Goal: Information Seeking & Learning: Find specific fact

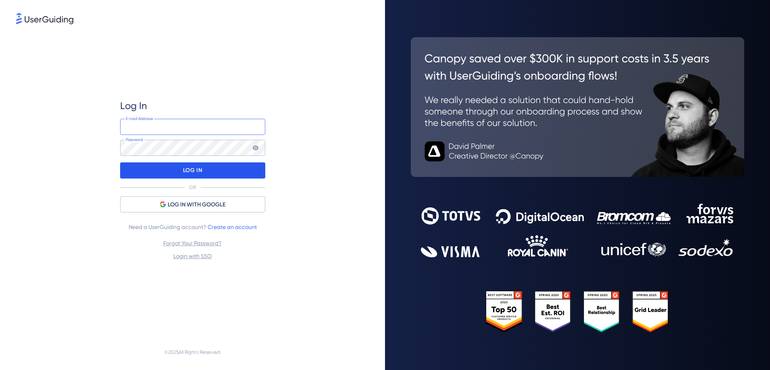
type input "[PERSON_NAME][EMAIL_ADDRESS][PERSON_NAME][DOMAIN_NAME]"
click at [221, 174] on div "LOG IN" at bounding box center [192, 170] width 145 height 16
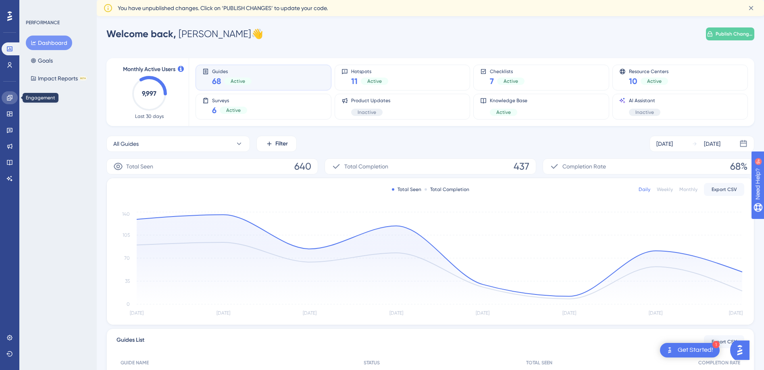
click at [10, 99] on icon at bounding box center [9, 97] width 6 height 6
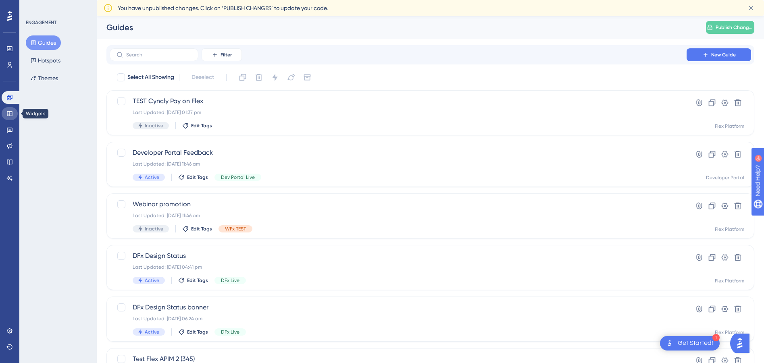
click at [10, 110] on link at bounding box center [10, 113] width 16 height 13
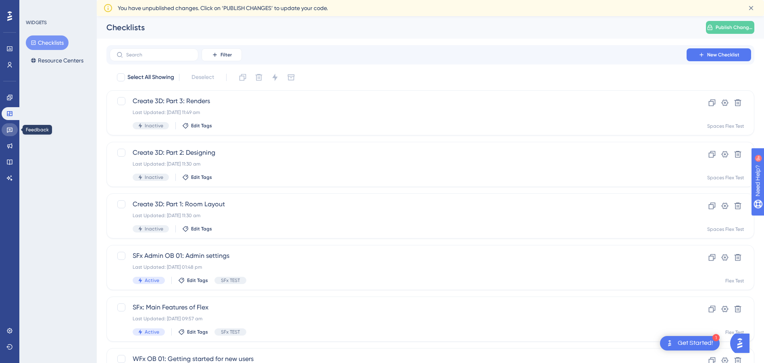
click at [10, 132] on icon at bounding box center [10, 130] width 6 height 5
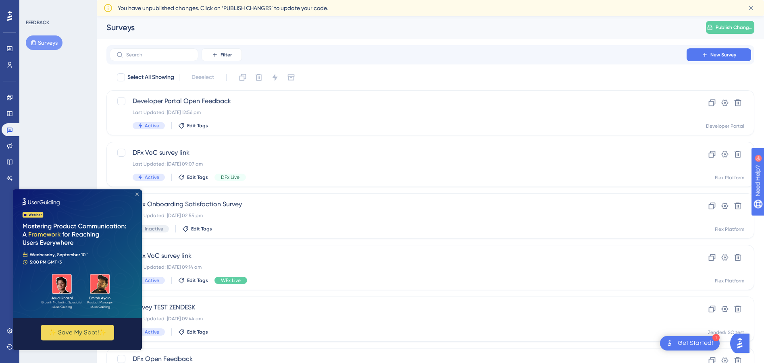
click at [138, 193] on icon "Close Preview" at bounding box center [137, 194] width 3 height 3
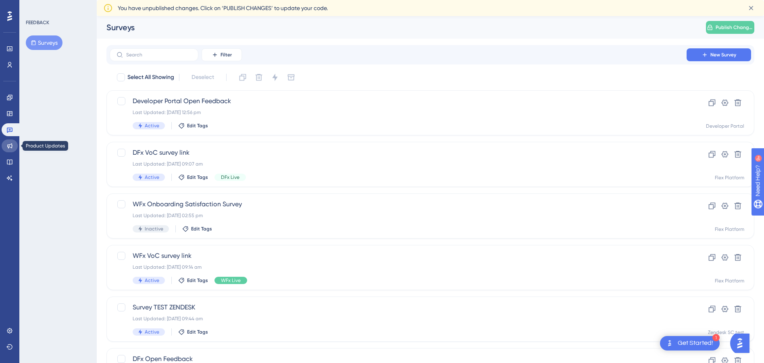
click at [10, 145] on icon at bounding box center [9, 146] width 5 height 5
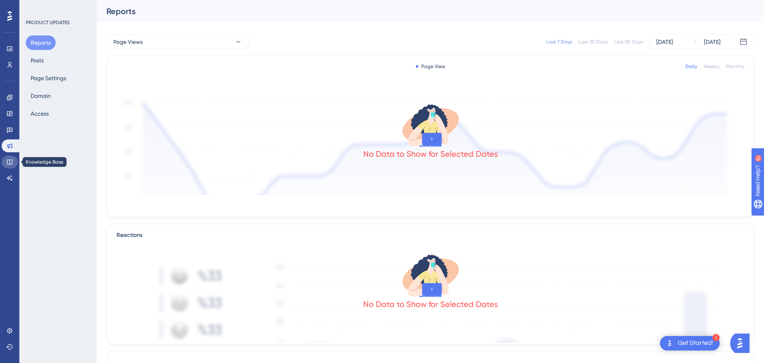
click at [8, 163] on icon at bounding box center [9, 162] width 6 height 6
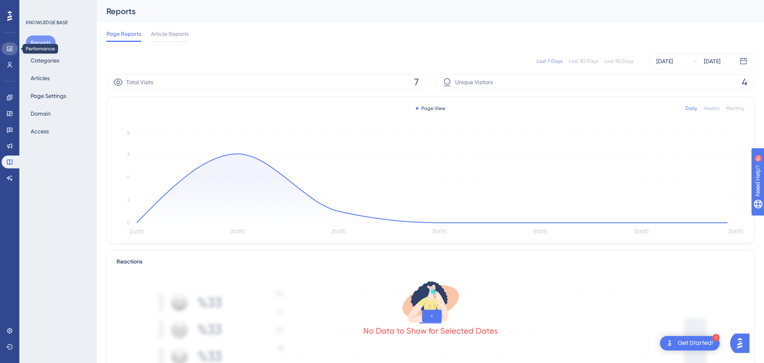
click at [10, 49] on icon at bounding box center [9, 48] width 5 height 5
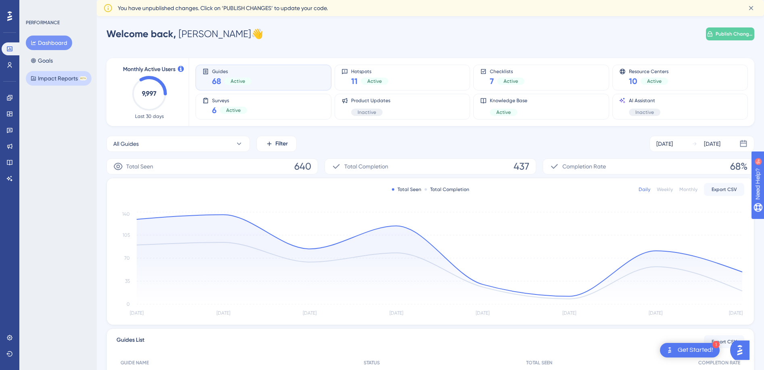
click at [49, 79] on button "Impact Reports BETA" at bounding box center [59, 78] width 66 height 15
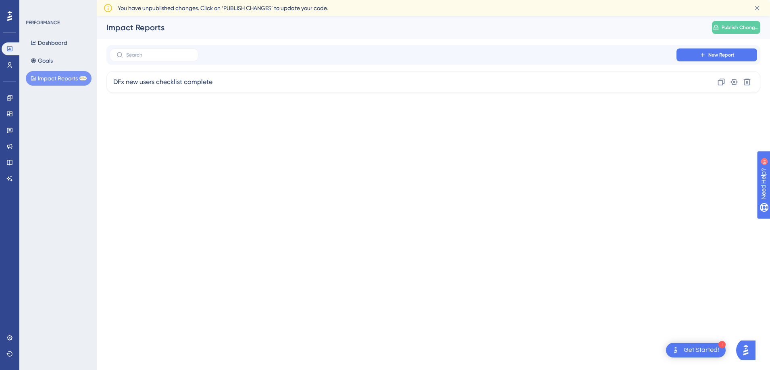
click at [11, 17] on icon at bounding box center [9, 16] width 5 height 10
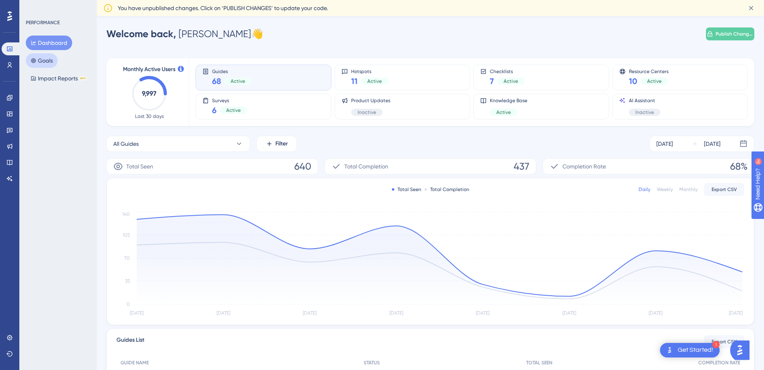
click at [40, 57] on button "Goals" at bounding box center [42, 60] width 32 height 15
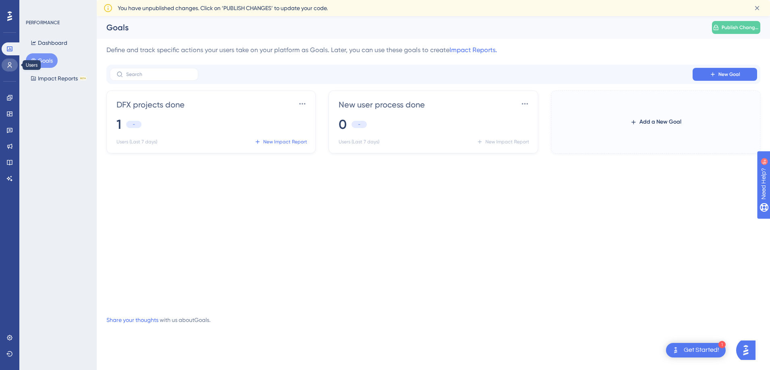
click at [8, 67] on icon at bounding box center [10, 65] width 4 height 6
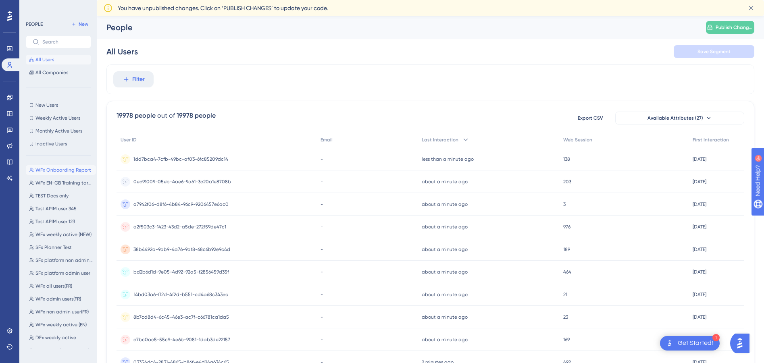
click at [52, 170] on span "WFx Onboarding Report" at bounding box center [63, 170] width 56 height 6
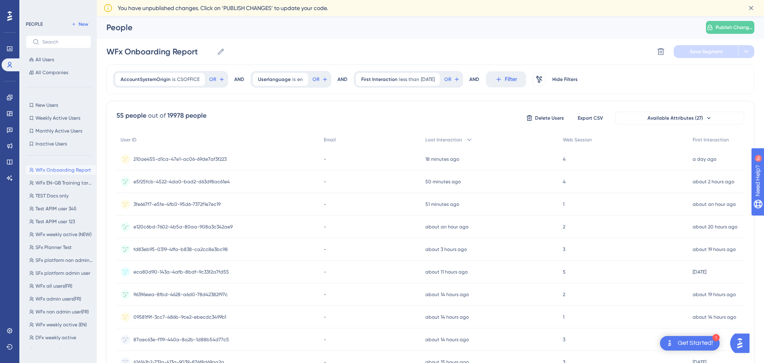
scroll to position [0, 6]
click at [666, 34] on div "People Publish Changes Your role doesn’t have permission to publish." at bounding box center [431, 27] width 668 height 23
click at [742, 347] on img "Open AI Assistant Launcher" at bounding box center [740, 343] width 15 height 15
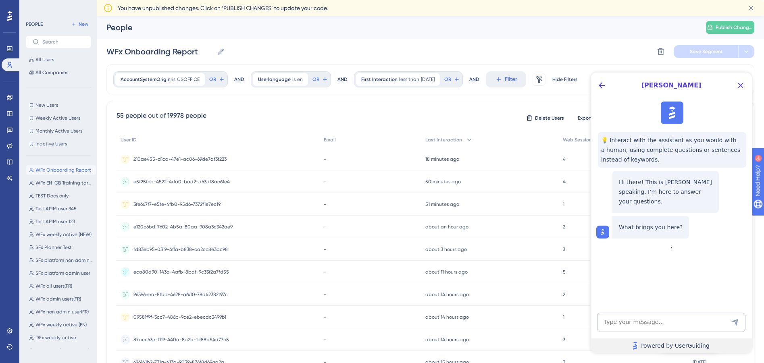
scroll to position [0, 0]
click at [741, 83] on icon "Close Button" at bounding box center [741, 86] width 10 height 10
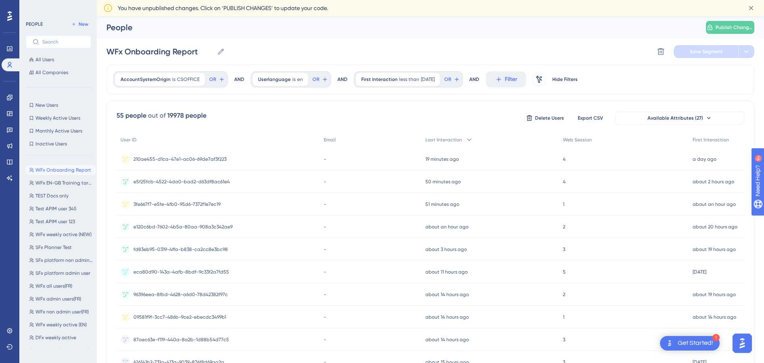
click at [685, 346] on div "Get Started!" at bounding box center [695, 343] width 35 height 9
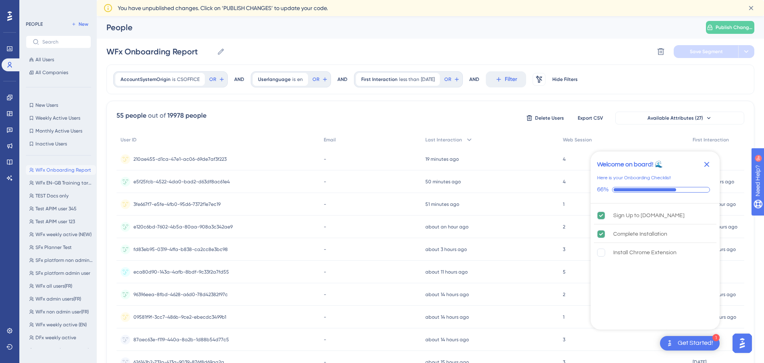
click at [706, 165] on icon "Close Checklist" at bounding box center [707, 164] width 5 height 5
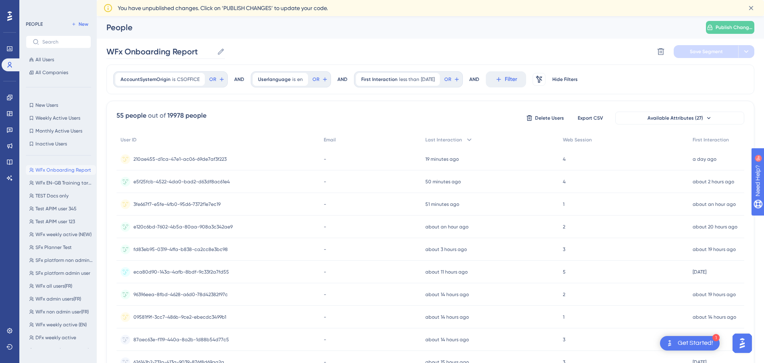
click at [217, 52] on icon at bounding box center [221, 52] width 8 height 8
click at [214, 52] on input "WFx Onboarding Report" at bounding box center [159, 51] width 107 height 11
click at [234, 52] on div "WFx Onboarding Report WFx Onboarding Report Delete Segment Save Segment" at bounding box center [430, 52] width 648 height 26
click at [332, 8] on div "You have unpublished changes. Click on ‘PUBLISH CHANGES’ to update your code." at bounding box center [429, 8] width 622 height 10
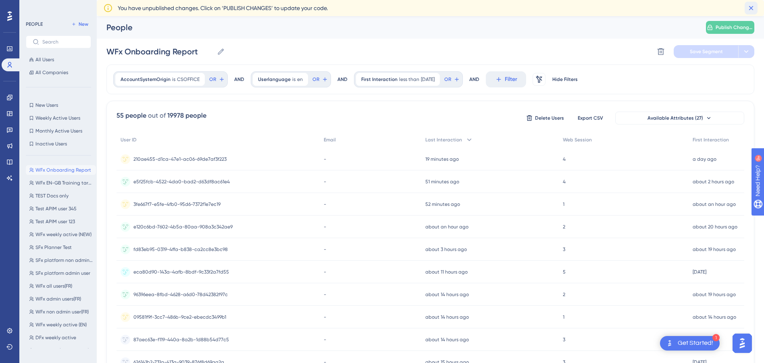
click at [754, 10] on icon at bounding box center [751, 8] width 8 height 8
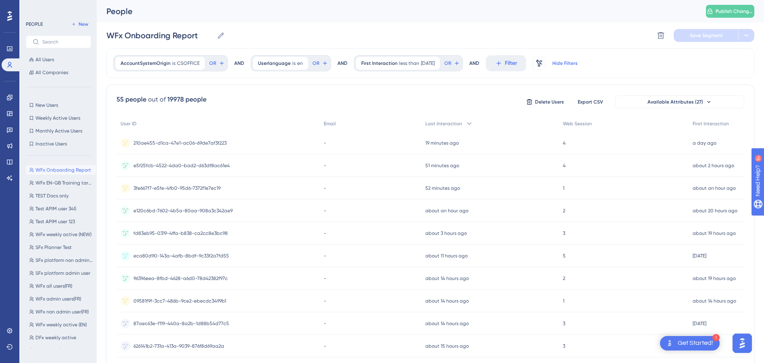
click at [571, 64] on span "Hide Filters" at bounding box center [565, 63] width 25 height 6
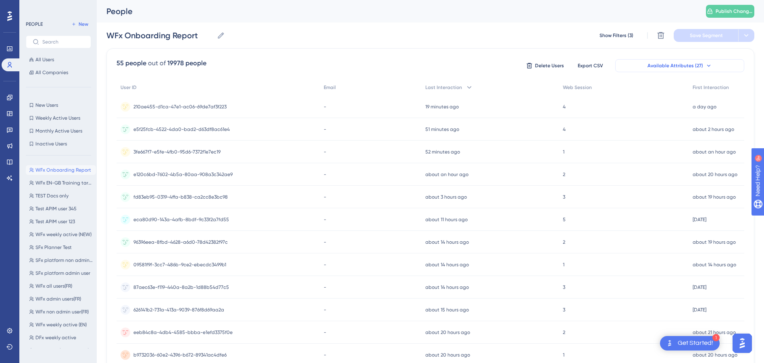
click at [709, 64] on button "Available Attributes (27)" at bounding box center [680, 65] width 129 height 13
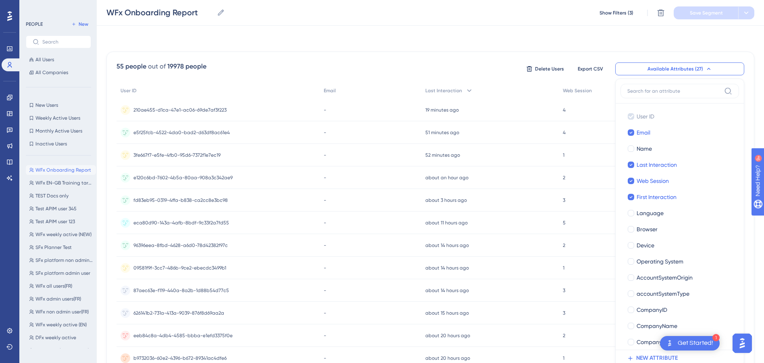
scroll to position [38, 6]
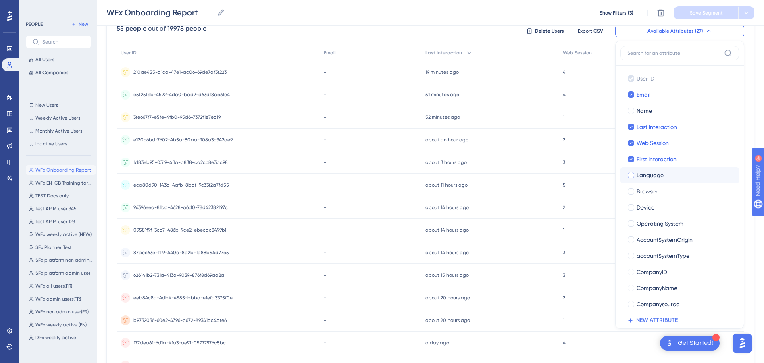
click at [628, 177] on div at bounding box center [631, 175] width 6 height 6
checkbox input "true"
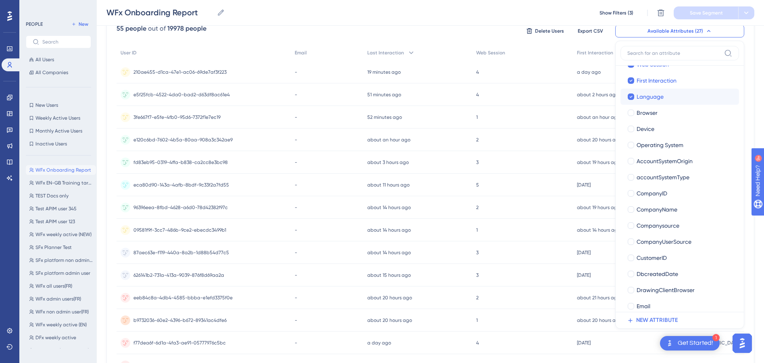
scroll to position [81, 0]
click at [628, 110] on div at bounding box center [631, 111] width 6 height 6
checkbox input "true"
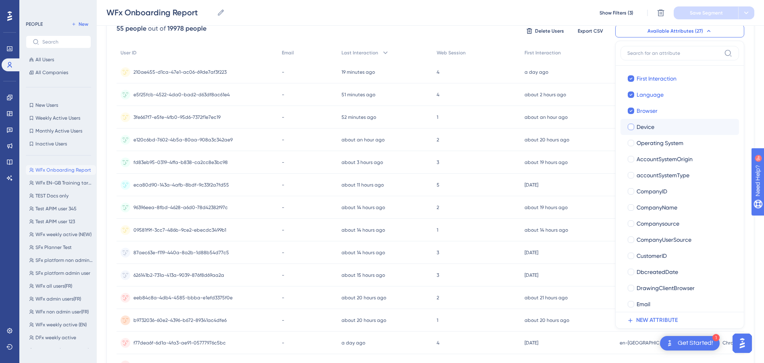
click at [628, 127] on div at bounding box center [631, 127] width 6 height 6
checkbox input "true"
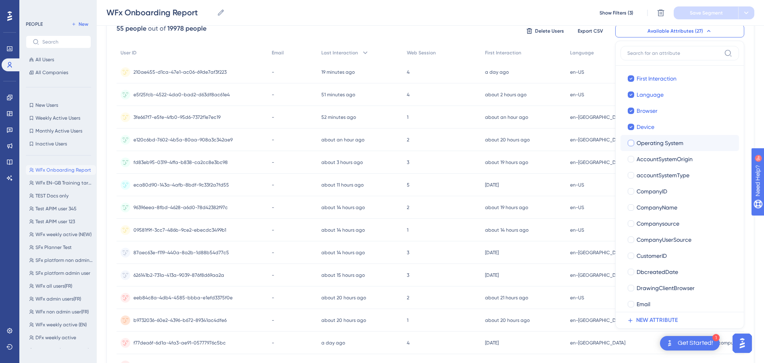
click at [628, 143] on div at bounding box center [631, 143] width 6 height 6
checkbox input "true"
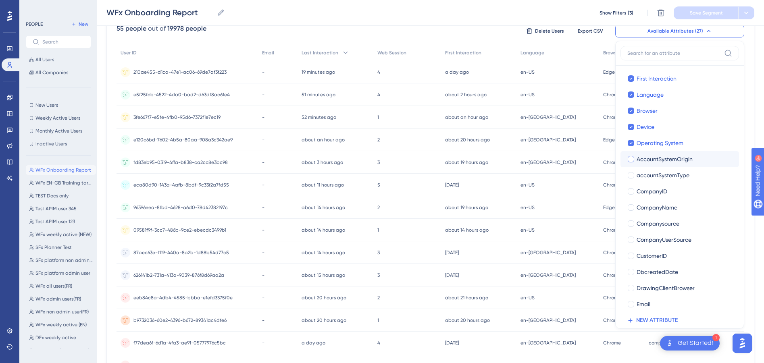
click at [628, 160] on div at bounding box center [631, 159] width 6 height 6
checkbox input "true"
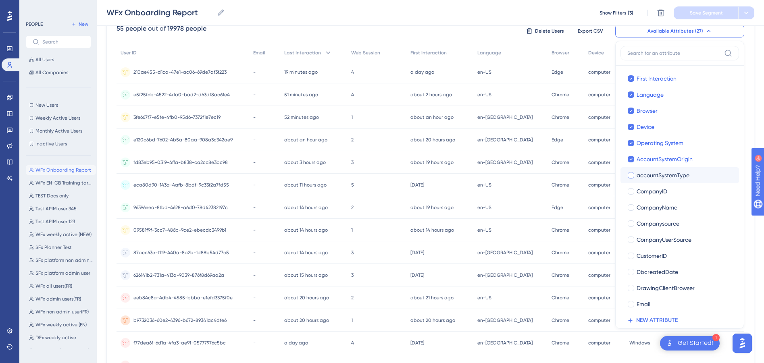
click at [628, 177] on div at bounding box center [631, 175] width 6 height 6
checkbox input "true"
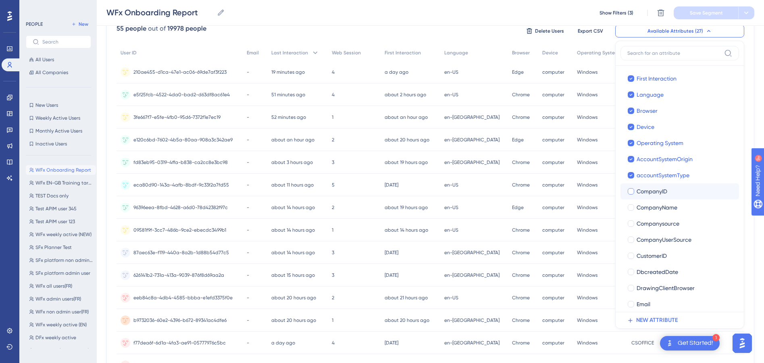
click at [627, 195] on div at bounding box center [631, 192] width 8 height 8
checkbox input "true"
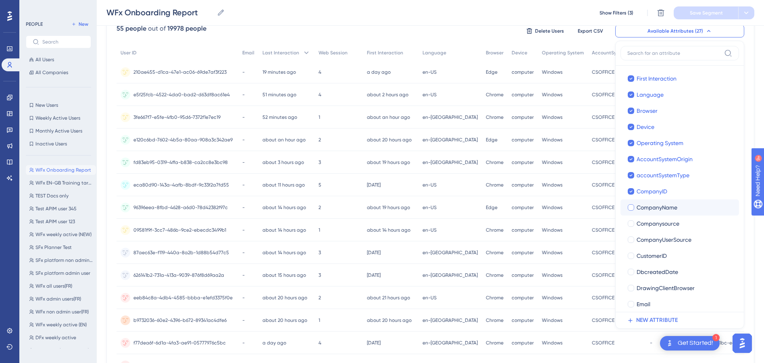
click at [628, 211] on div at bounding box center [631, 208] width 8 height 8
checkbox input "true"
click at [622, 229] on label "Companysource Companysource" at bounding box center [680, 224] width 119 height 16
click at [631, 305] on input "Companysource" at bounding box center [631, 305] width 0 height 0
click at [628, 242] on div at bounding box center [631, 240] width 6 height 6
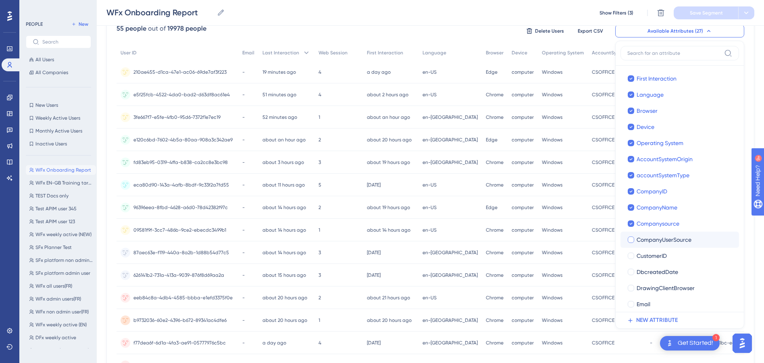
checkbox input "true"
click at [628, 254] on div at bounding box center [631, 256] width 6 height 6
checkbox input "true"
click at [627, 269] on div at bounding box center [631, 272] width 8 height 8
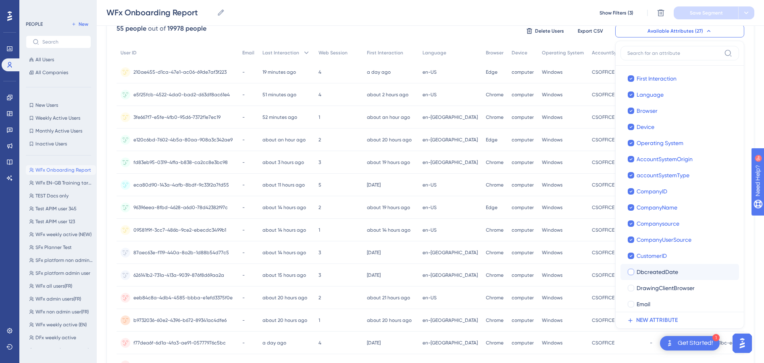
checkbox input "true"
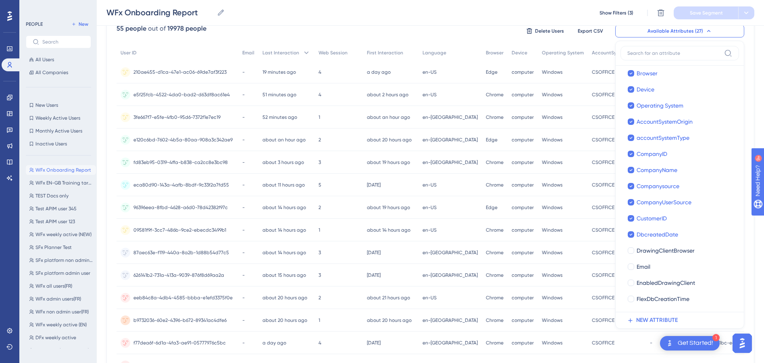
scroll to position [199, 0]
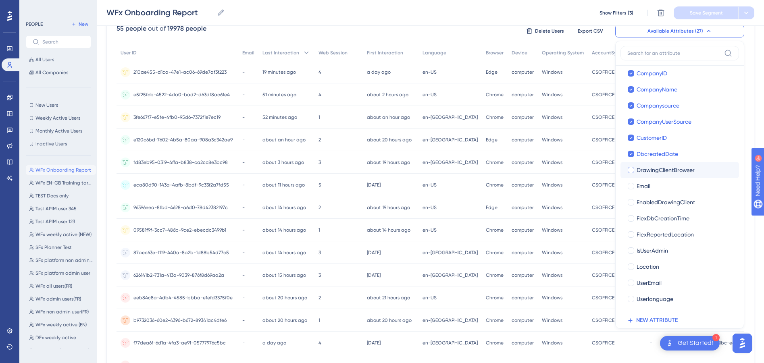
click at [628, 170] on div at bounding box center [631, 170] width 6 height 6
checkbox input "true"
click at [628, 188] on div at bounding box center [631, 186] width 6 height 6
checkbox input "true"
click at [628, 205] on div at bounding box center [631, 202] width 6 height 6
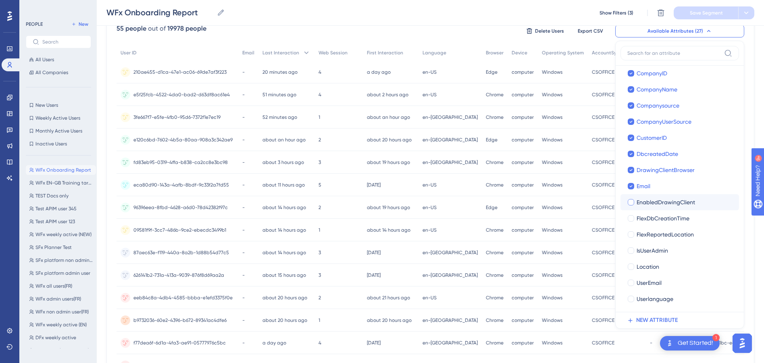
checkbox input "true"
click at [626, 223] on label "FlexDbCreationTime FlexDbCreationTime" at bounding box center [680, 219] width 119 height 16
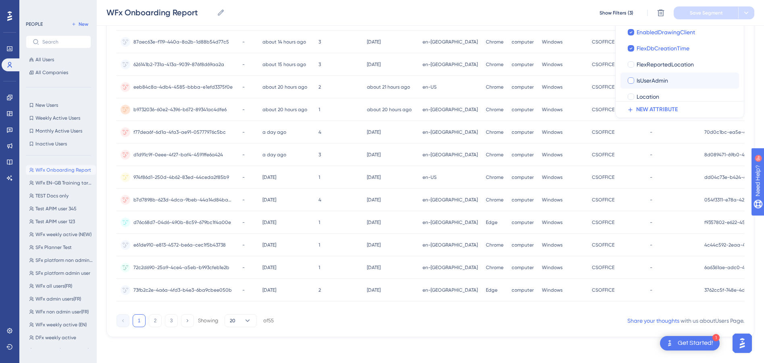
scroll to position [159, 0]
click at [628, 64] on div at bounding box center [631, 64] width 6 height 6
checkbox input "true"
click at [628, 77] on div at bounding box center [631, 80] width 6 height 6
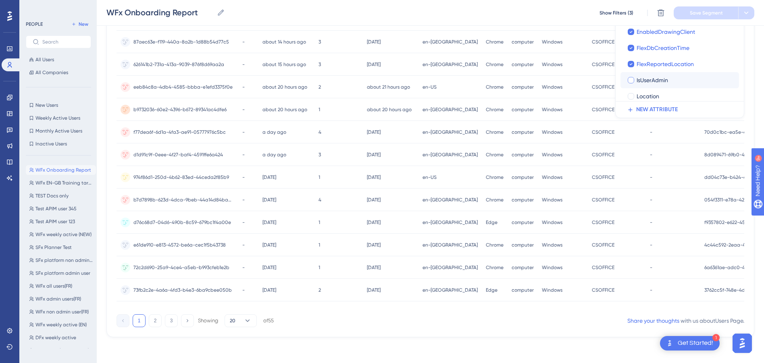
checkbox input "true"
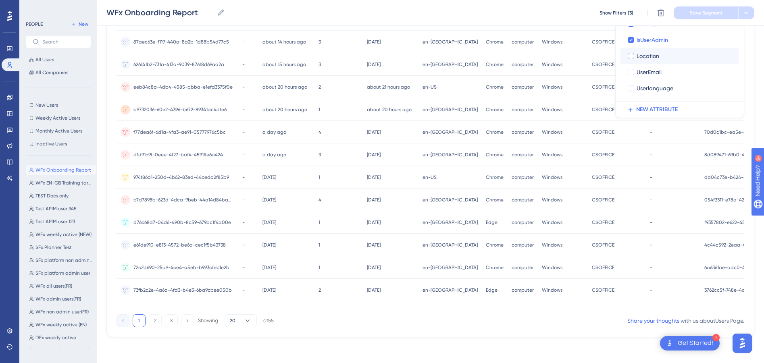
click at [628, 54] on div at bounding box center [631, 56] width 6 height 6
checkbox input "true"
click at [628, 69] on div at bounding box center [631, 72] width 6 height 6
checkbox input "true"
click at [628, 85] on div at bounding box center [631, 88] width 6 height 6
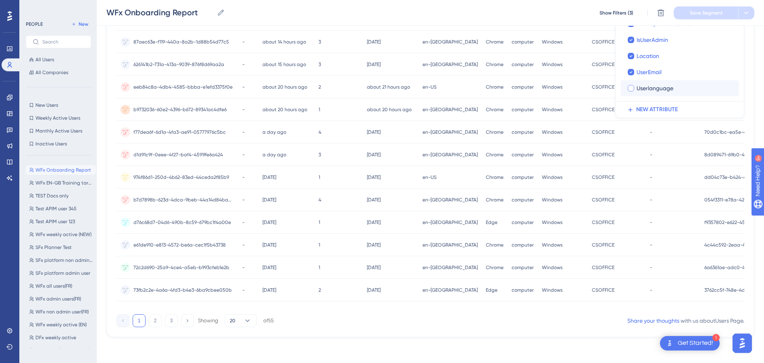
checkbox input "true"
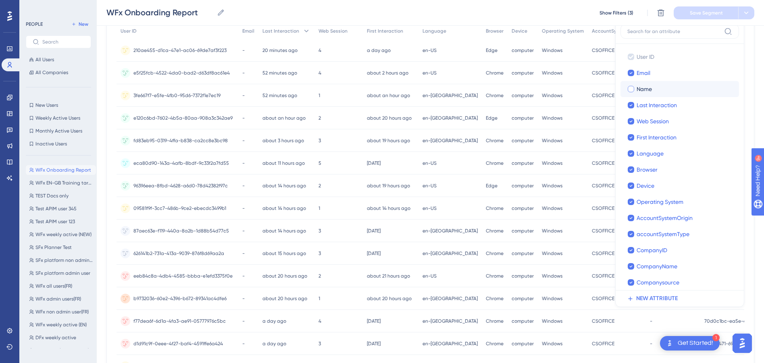
scroll to position [10, 6]
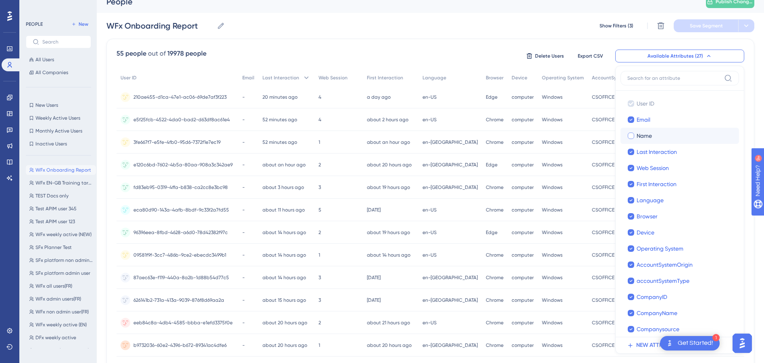
click at [628, 137] on div at bounding box center [631, 136] width 6 height 6
checkbox input "true"
click at [754, 91] on div "Performance Users Engagement Widgets Feedback Product Updates Knowledge Base AI…" at bounding box center [431, 288] width 668 height 596
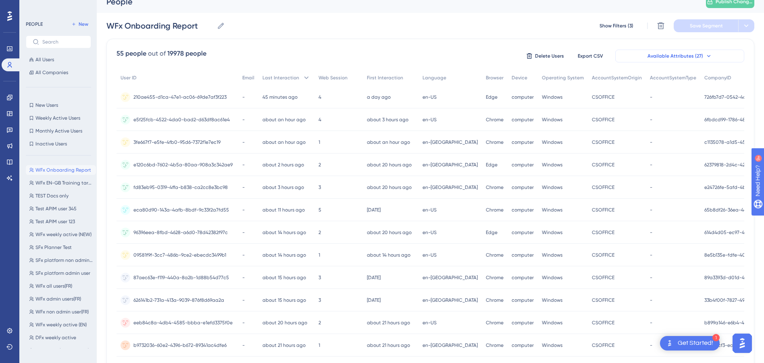
click at [708, 56] on icon at bounding box center [709, 56] width 3 height 2
click at [678, 56] on span "Available Attributes (27)" at bounding box center [676, 56] width 56 height 6
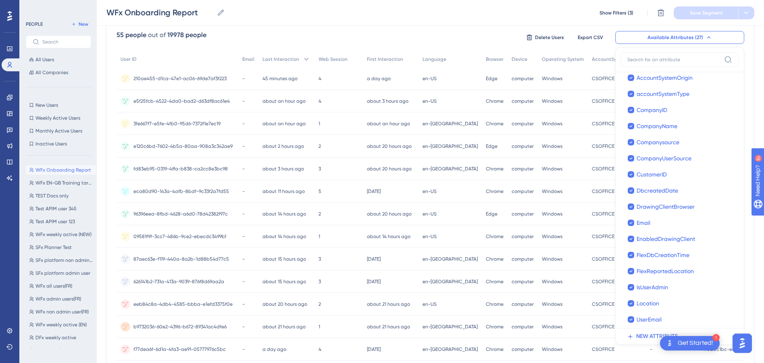
scroll to position [149, 0]
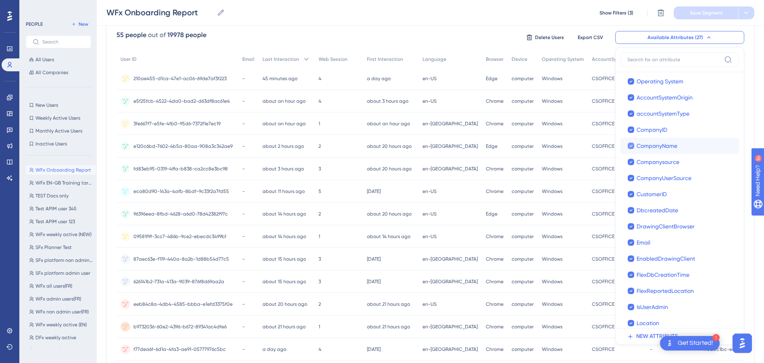
click at [630, 145] on icon at bounding box center [631, 146] width 3 height 6
click at [628, 147] on div at bounding box center [631, 146] width 6 height 6
click at [630, 147] on icon at bounding box center [631, 146] width 3 height 6
click at [628, 147] on div at bounding box center [631, 146] width 6 height 6
checkbox input "true"
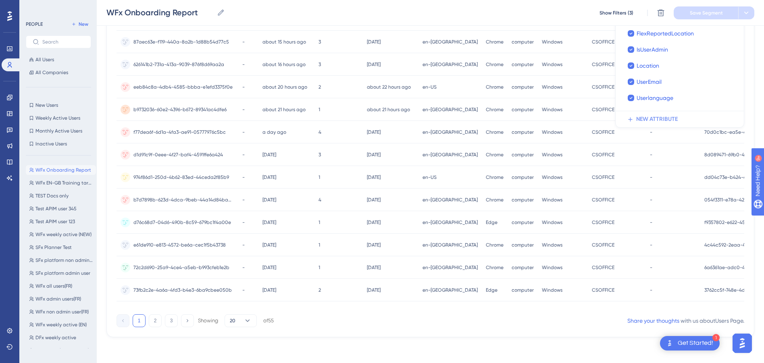
scroll to position [252, 6]
click at [742, 344] on img "Open AI Assistant Launcher" at bounding box center [742, 343] width 15 height 15
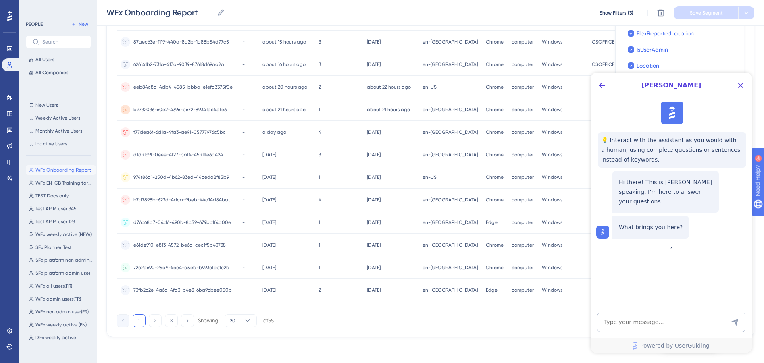
scroll to position [0, 0]
click at [741, 87] on icon "Close Button" at bounding box center [741, 86] width 10 height 10
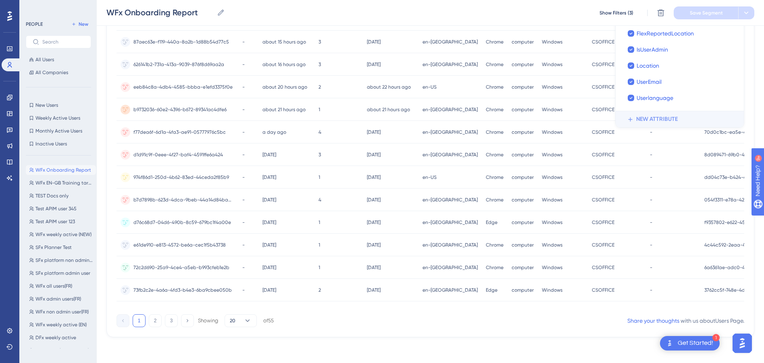
click at [646, 115] on span "NEW ATTRIBUTE" at bounding box center [658, 120] width 42 height 10
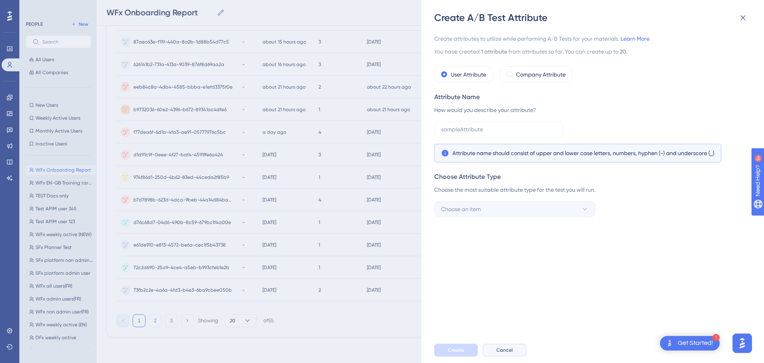
click at [497, 354] on span "Cancel" at bounding box center [505, 350] width 17 height 6
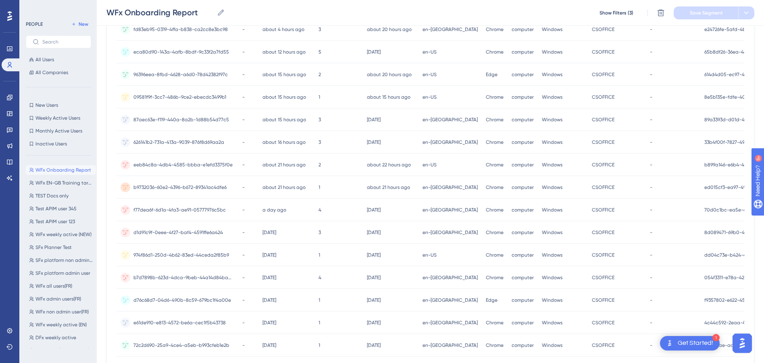
scroll to position [252, 6]
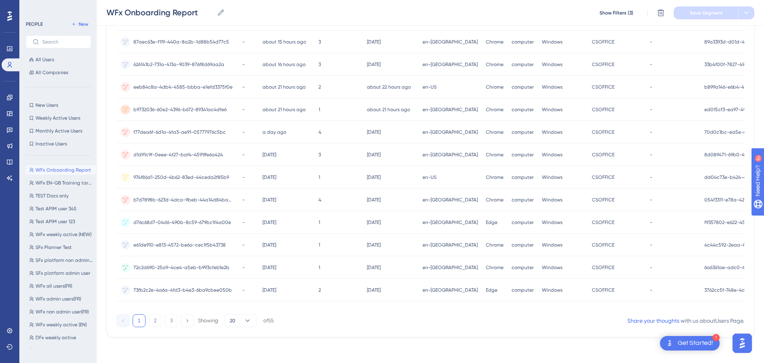
drag, startPoint x: 300, startPoint y: 307, endPoint x: 314, endPoint y: 314, distance: 16.2
click at [314, 314] on div "55 people out of 19978 people Delete Users Export CSV Available Attributes (27)…" at bounding box center [430, 70] width 648 height 535
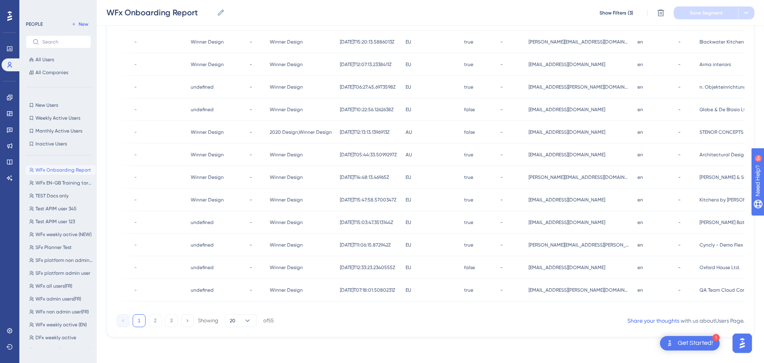
scroll to position [0, 812]
click at [681, 307] on div "User ID Email Last Interaction Web Session First Interaction Language Browser D…" at bounding box center [431, 73] width 628 height 478
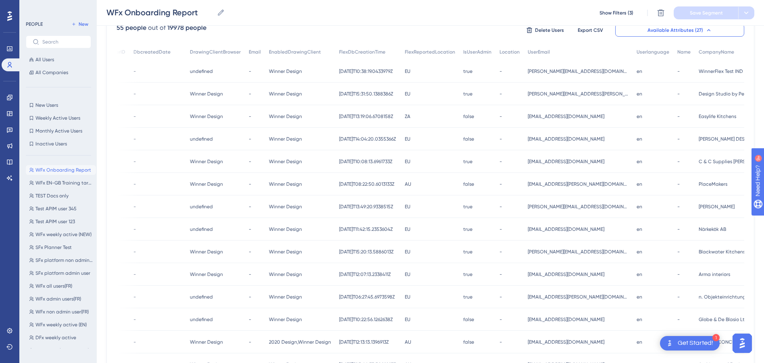
scroll to position [0, 6]
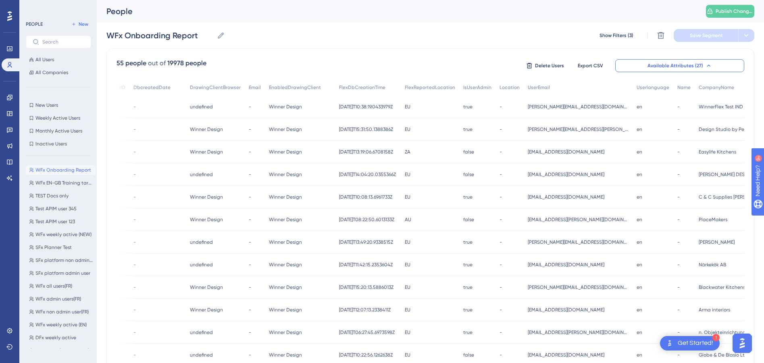
click at [695, 69] on button "Available Attributes (27)" at bounding box center [680, 65] width 129 height 13
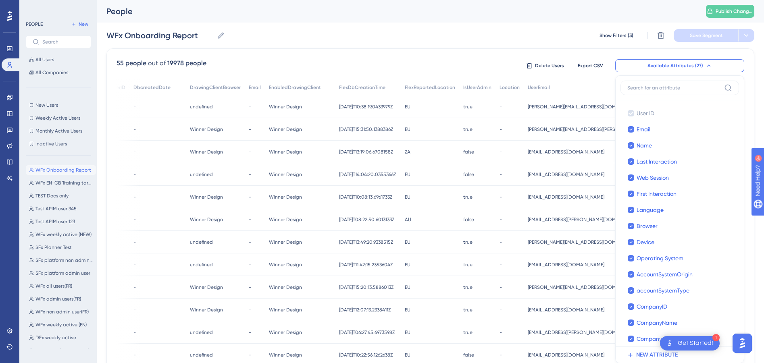
scroll to position [38, 6]
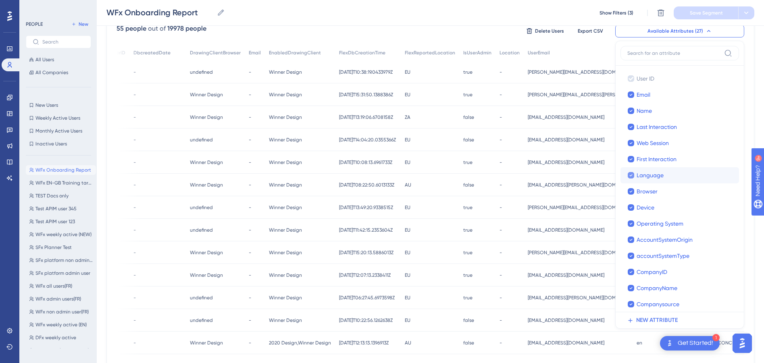
click at [630, 175] on icon at bounding box center [631, 176] width 3 height 6
checkbox input "false"
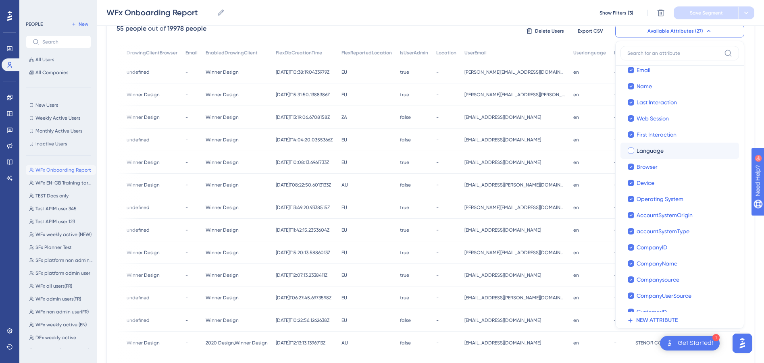
scroll to position [40, 0]
click at [628, 150] on div at bounding box center [631, 151] width 6 height 6
checkbox input "false"
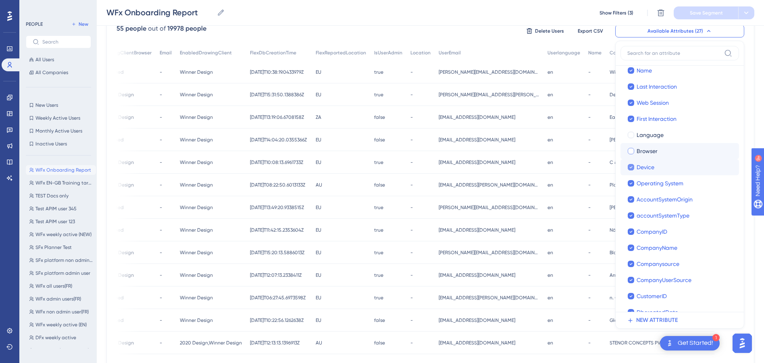
click at [628, 167] on div at bounding box center [631, 167] width 8 height 8
checkbox input "false"
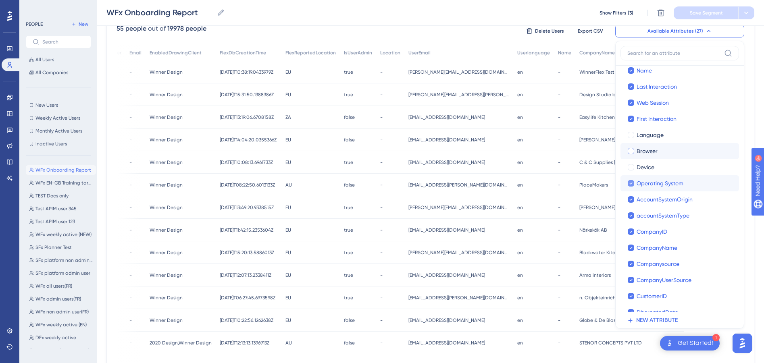
click at [627, 187] on div at bounding box center [631, 184] width 8 height 8
checkbox input "false"
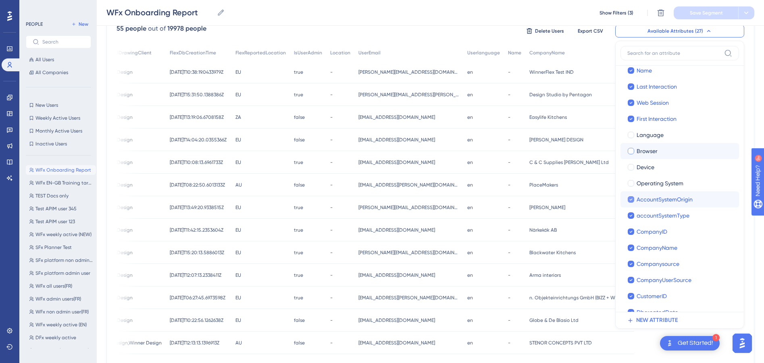
click at [630, 200] on icon at bounding box center [631, 200] width 3 height 2
checkbox input "false"
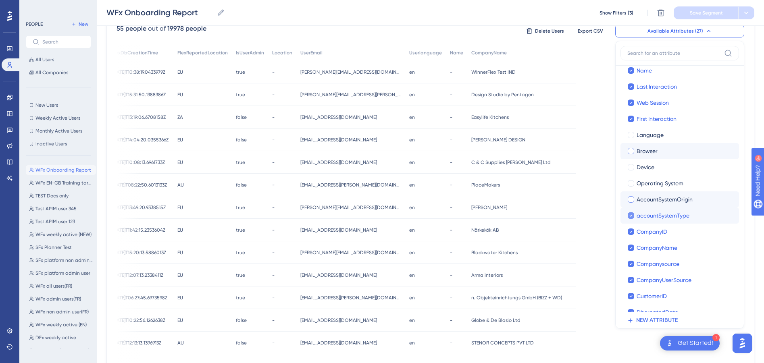
click at [630, 216] on icon at bounding box center [631, 216] width 3 height 6
checkbox input "false"
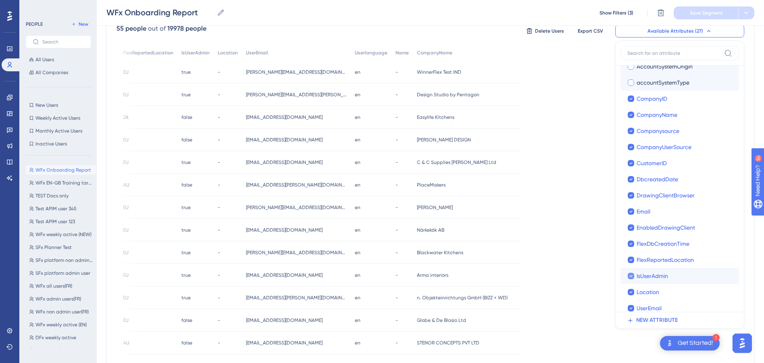
scroll to position [199, 0]
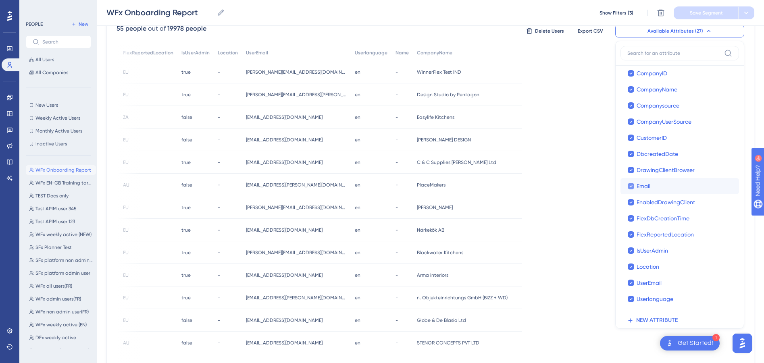
click at [630, 188] on icon at bounding box center [631, 187] width 3 height 6
checkbox input "false"
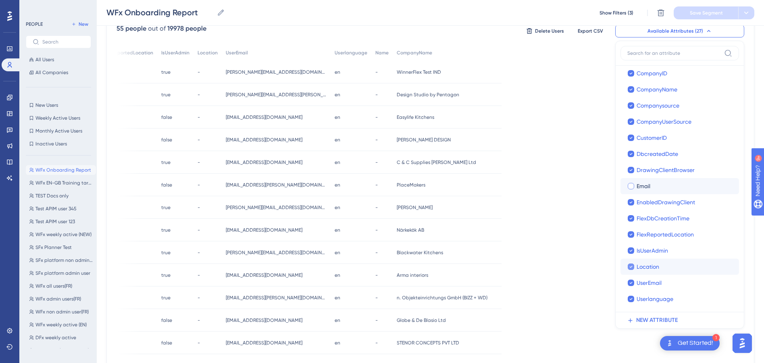
click at [630, 267] on icon at bounding box center [631, 267] width 3 height 2
checkbox input "false"
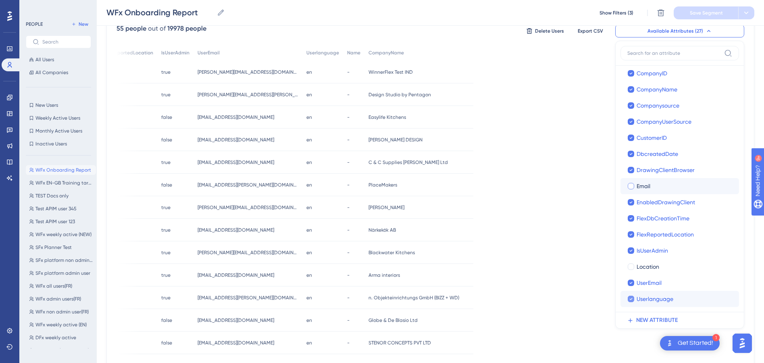
click at [630, 300] on icon at bounding box center [631, 299] width 3 height 6
checkbox input "false"
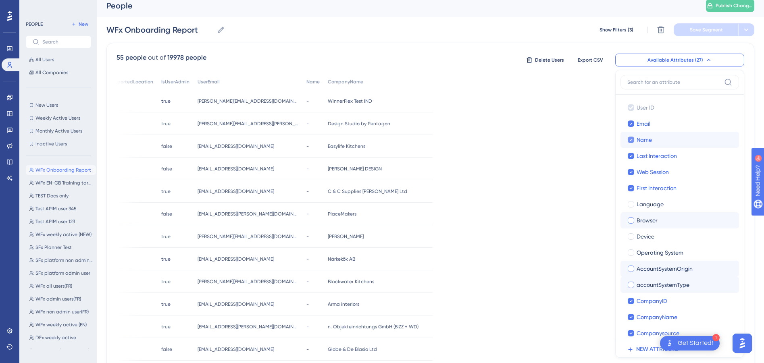
scroll to position [0, 6]
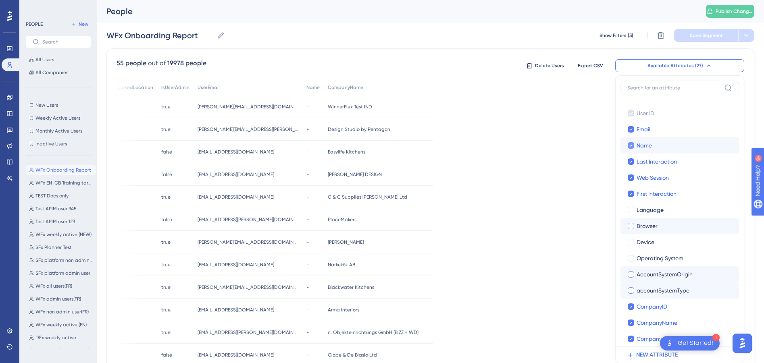
click at [630, 145] on icon at bounding box center [631, 146] width 3 height 6
checkbox input "false"
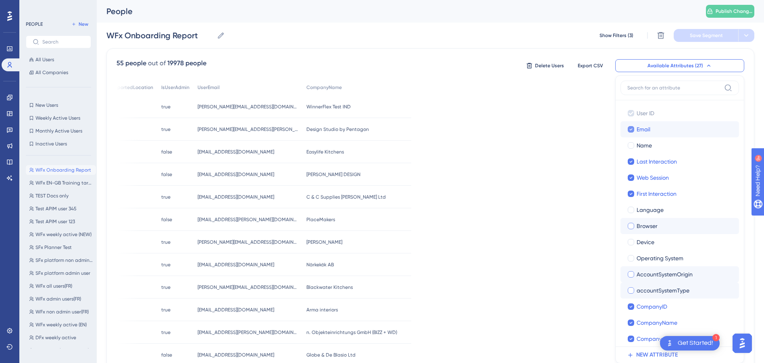
click at [630, 128] on icon at bounding box center [631, 130] width 3 height 6
checkbox input "false"
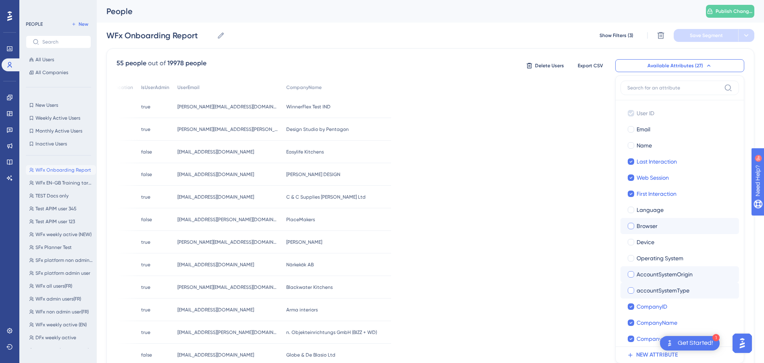
click at [534, 175] on div "User ID Last Interaction Web Session First Interaction CompanyID Companysource …" at bounding box center [431, 318] width 628 height 478
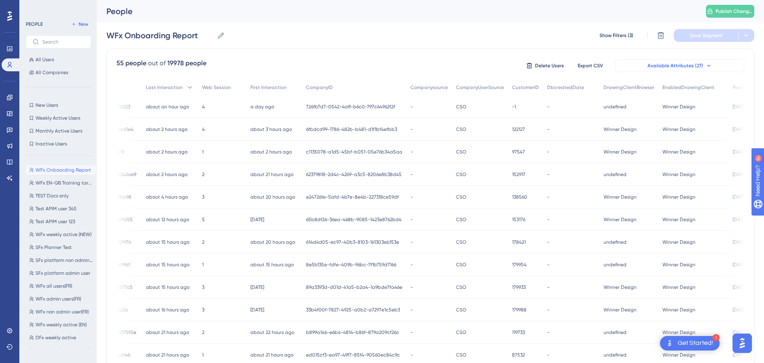
click at [695, 63] on span "Available Attributes (27)" at bounding box center [676, 66] width 56 height 6
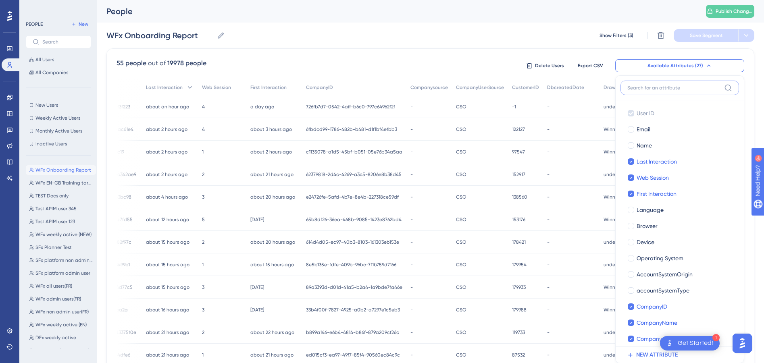
scroll to position [38, 6]
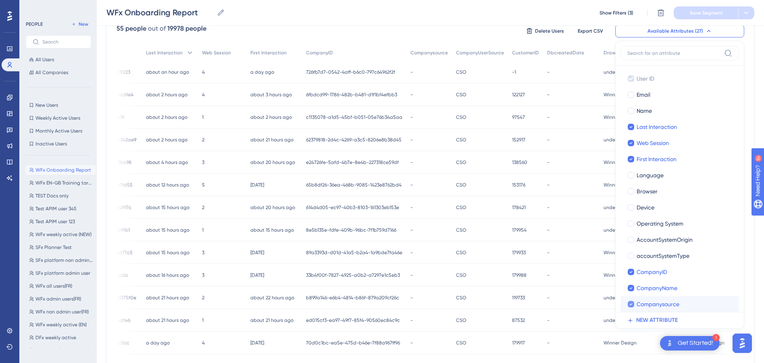
click at [630, 307] on icon at bounding box center [631, 305] width 3 height 6
checkbox input "false"
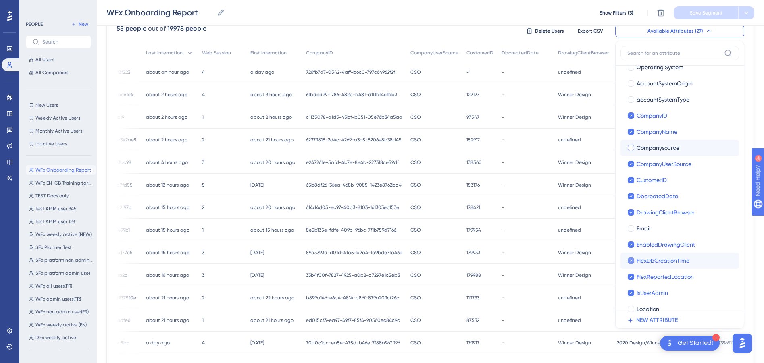
scroll to position [161, 0]
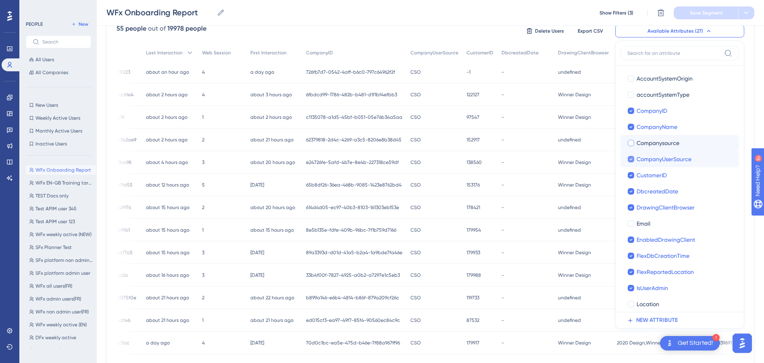
click at [628, 159] on div at bounding box center [631, 159] width 6 height 6
checkbox input "false"
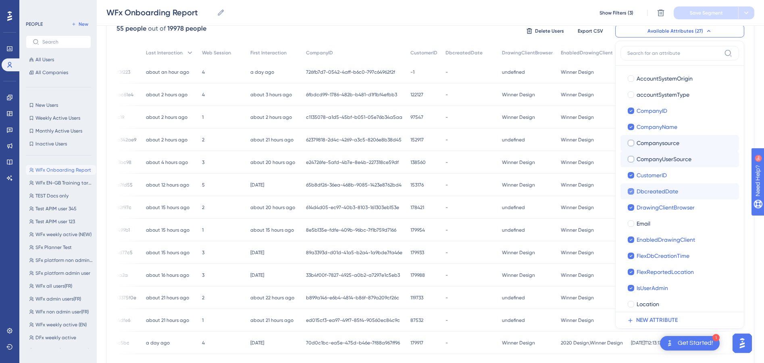
click at [628, 191] on div at bounding box center [631, 191] width 6 height 6
checkbox input "false"
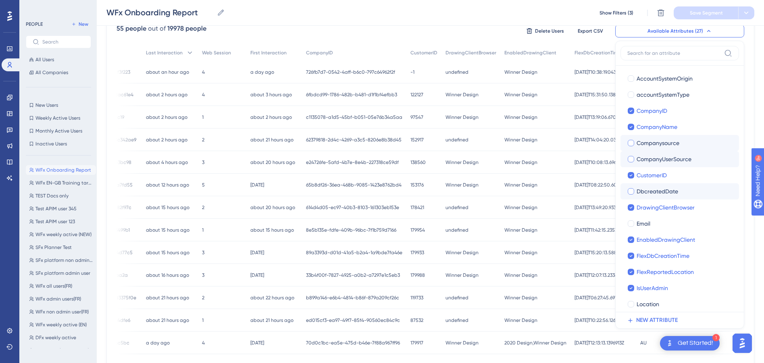
click at [407, 333] on div "179917 179917" at bounding box center [424, 343] width 35 height 23
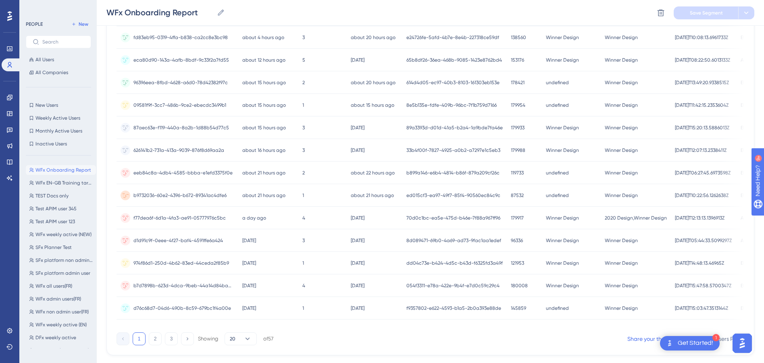
scroll to position [288, 6]
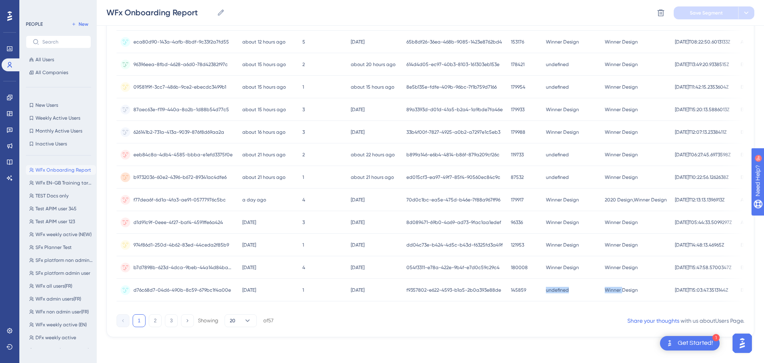
drag, startPoint x: 531, startPoint y: 308, endPoint x: 609, endPoint y: 308, distance: 77.5
click at [609, 308] on div "User ID Last Interaction Web Session First Interaction CompanyID CustomerID Dra…" at bounding box center [431, 73] width 628 height 478
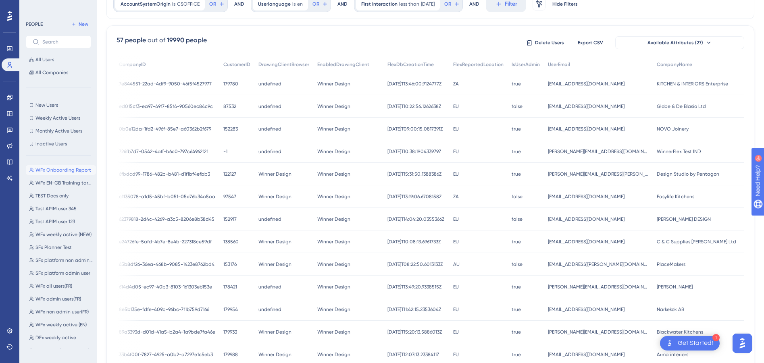
scroll to position [0, 0]
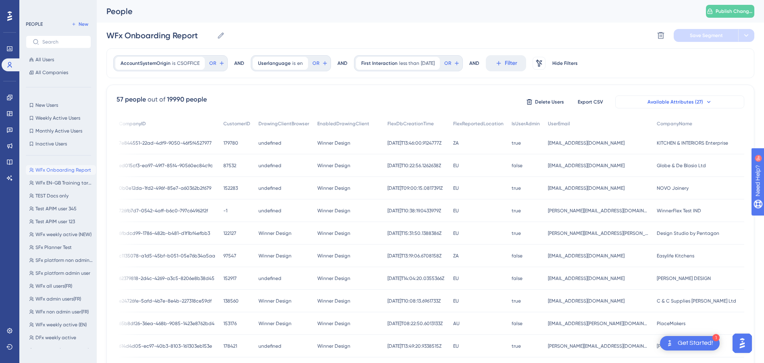
click at [684, 97] on button "Available Attributes (27)" at bounding box center [680, 102] width 129 height 13
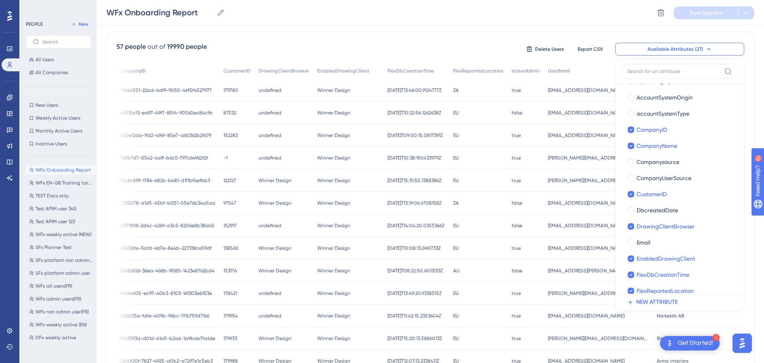
scroll to position [161, 0]
click at [631, 128] on icon at bounding box center [631, 129] width 3 height 6
checkbox input "false"
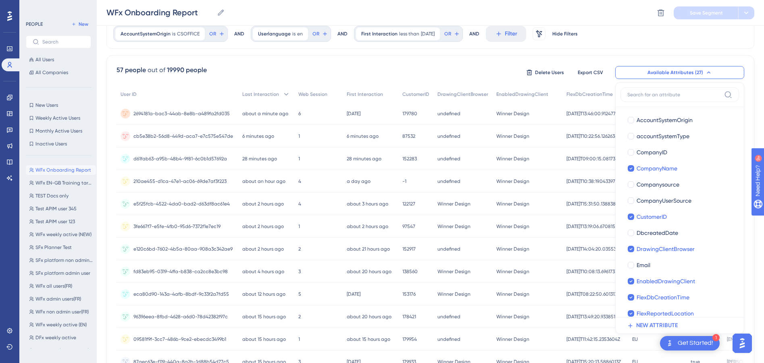
scroll to position [0, 0]
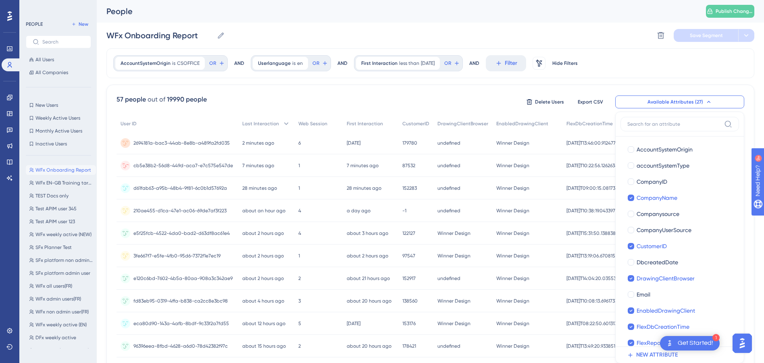
click at [493, 156] on div "Winner Design Winner Design" at bounding box center [528, 165] width 70 height 23
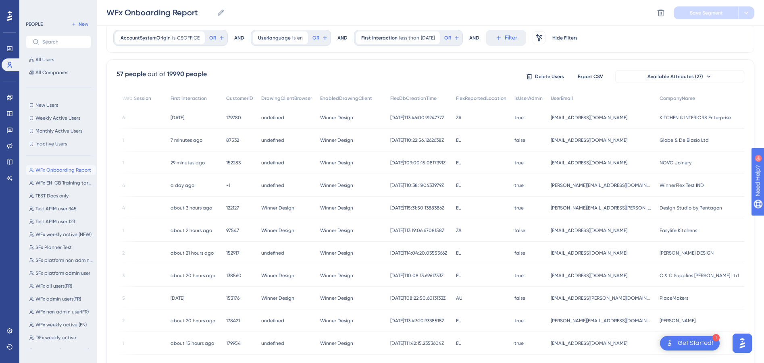
scroll to position [0, 6]
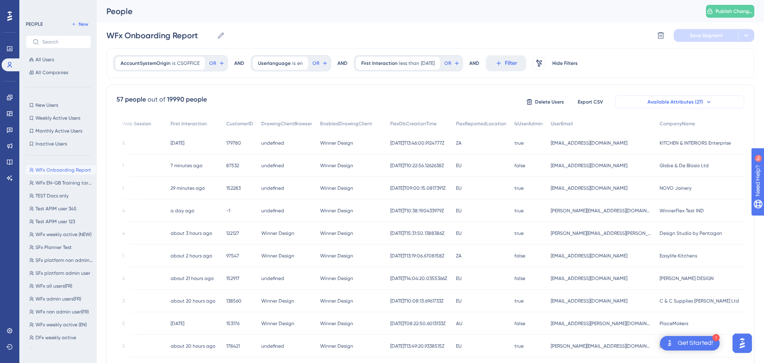
click at [707, 102] on button "Available Attributes (27)" at bounding box center [680, 102] width 129 height 13
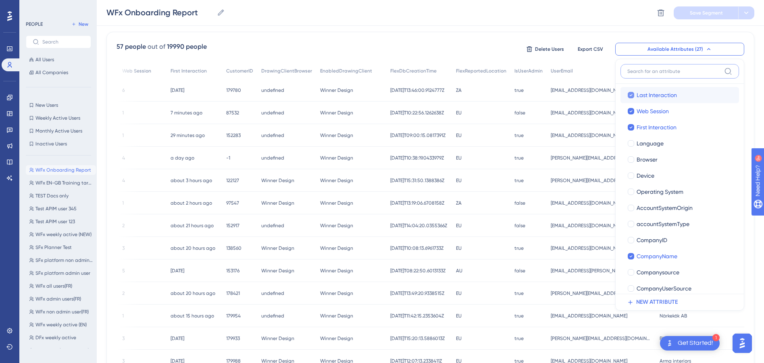
scroll to position [161, 0]
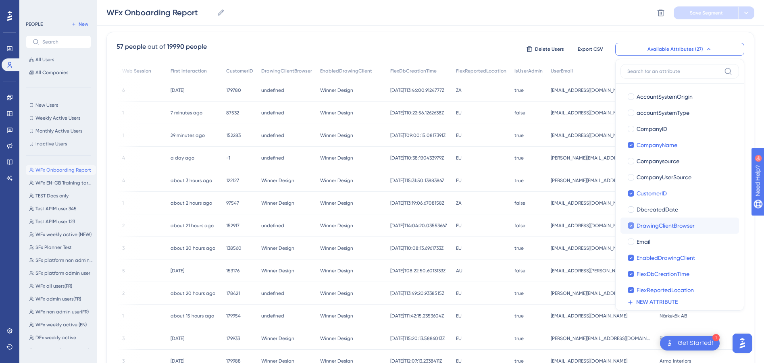
click at [630, 225] on icon at bounding box center [631, 226] width 3 height 6
checkbox input "false"
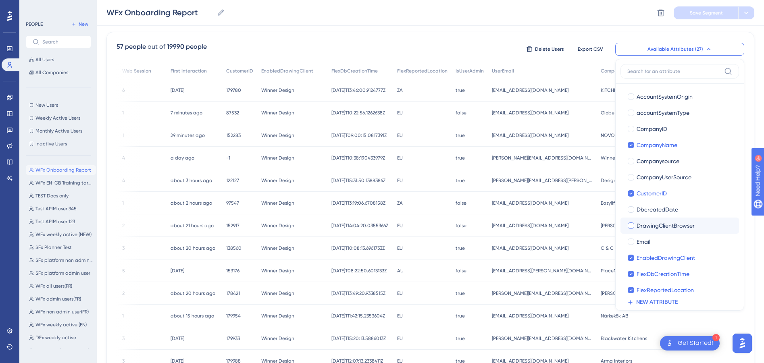
click at [535, 249] on span "[EMAIL_ADDRESS][DOMAIN_NAME]" at bounding box center [530, 248] width 77 height 6
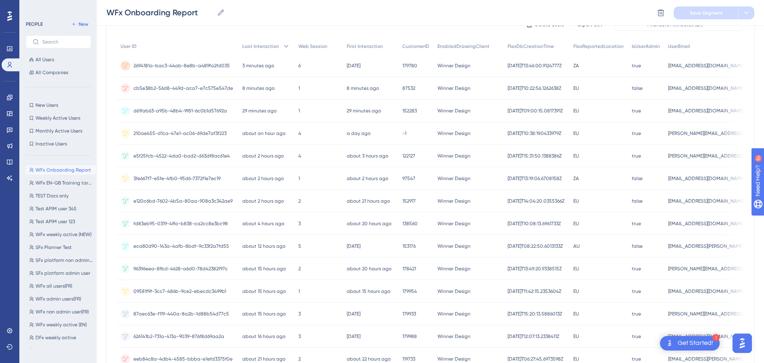
scroll to position [0, 6]
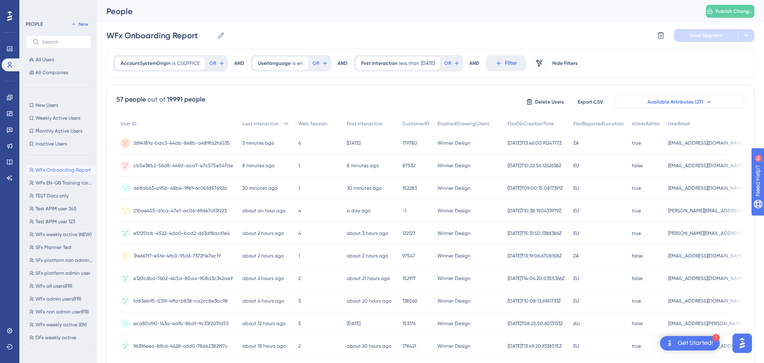
click at [685, 103] on span "Available Attributes (27)" at bounding box center [676, 102] width 56 height 6
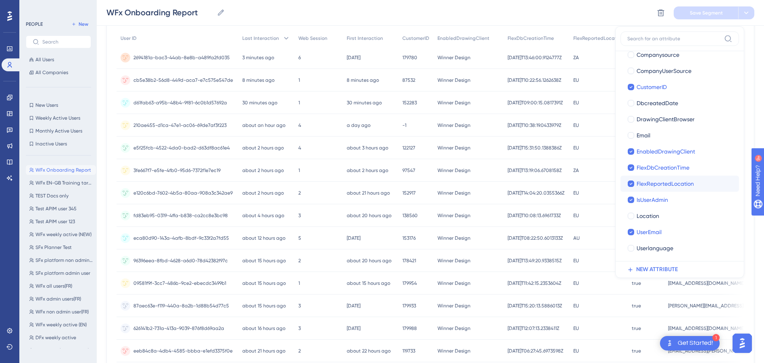
scroll to position [96, 6]
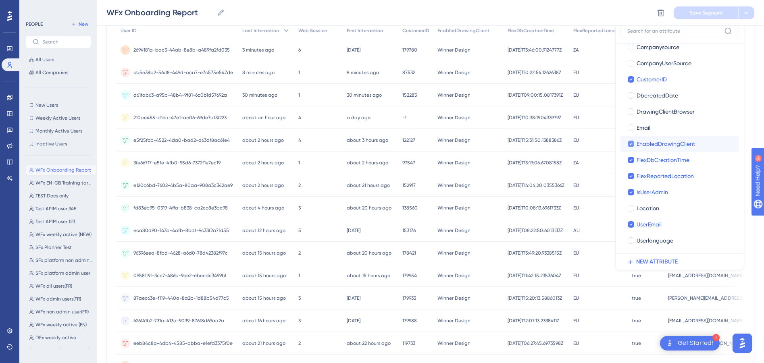
click at [630, 144] on icon at bounding box center [631, 144] width 3 height 2
checkbox input "false"
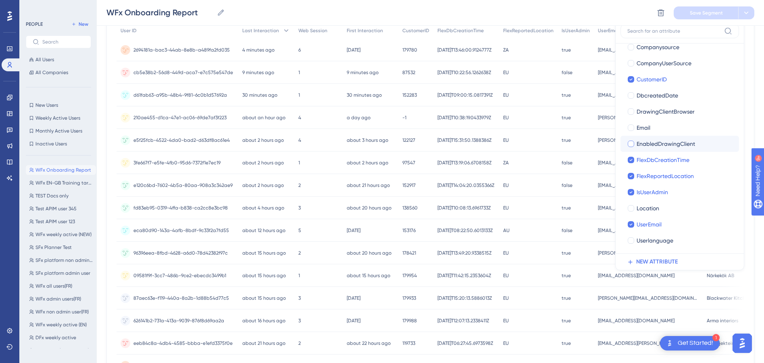
click at [294, 55] on div "6 6" at bounding box center [318, 50] width 48 height 23
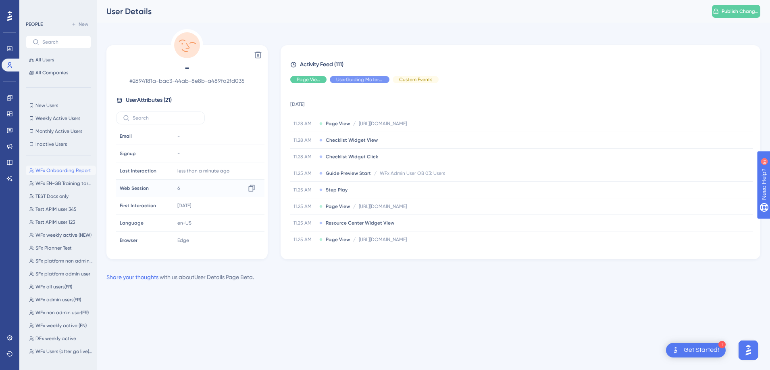
click at [174, 190] on div "6 Copy 6" at bounding box center [217, 188] width 87 height 16
click at [189, 188] on div "6 Copy 6" at bounding box center [217, 188] width 87 height 16
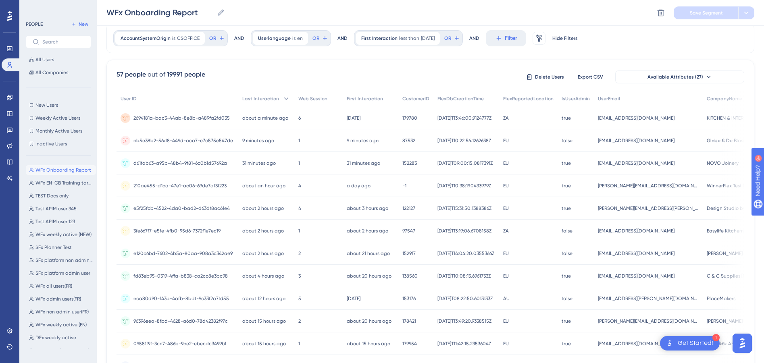
scroll to position [0, 6]
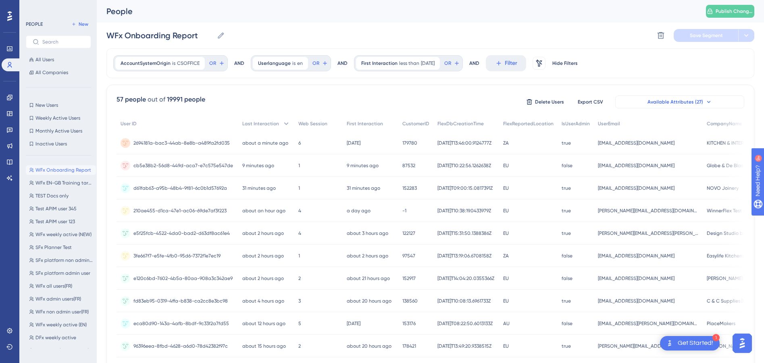
click at [689, 104] on span "Available Attributes (27)" at bounding box center [676, 102] width 56 height 6
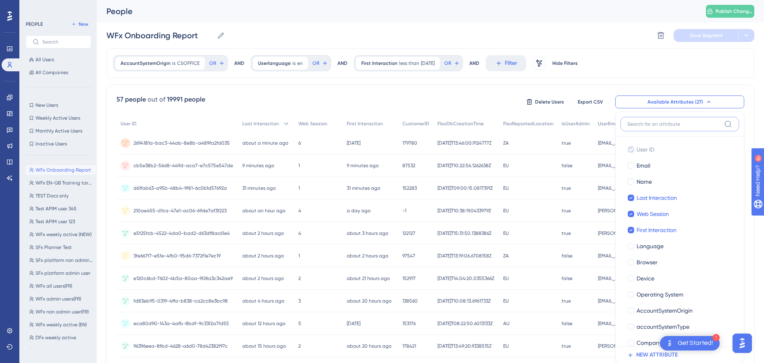
scroll to position [56, 6]
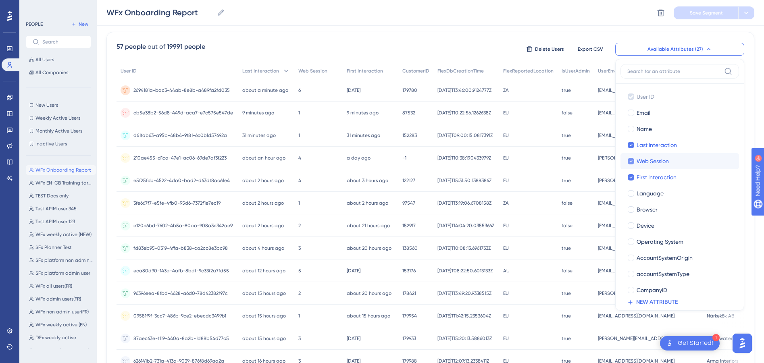
click at [630, 162] on icon at bounding box center [631, 162] width 3 height 2
checkbox input "false"
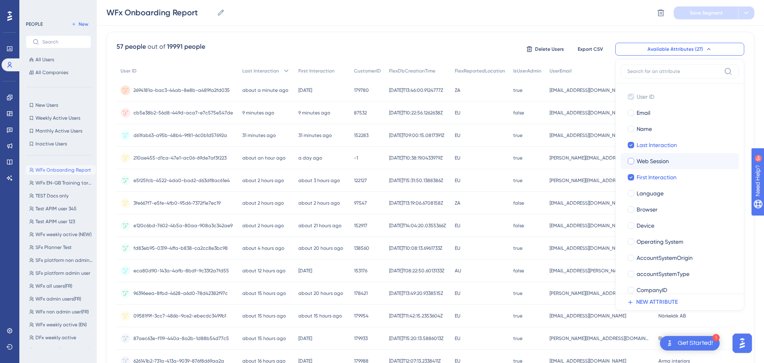
click at [384, 55] on div "57 people out of 19991 people Delete Users Export CSV Available Attributes (27)…" at bounding box center [431, 49] width 628 height 15
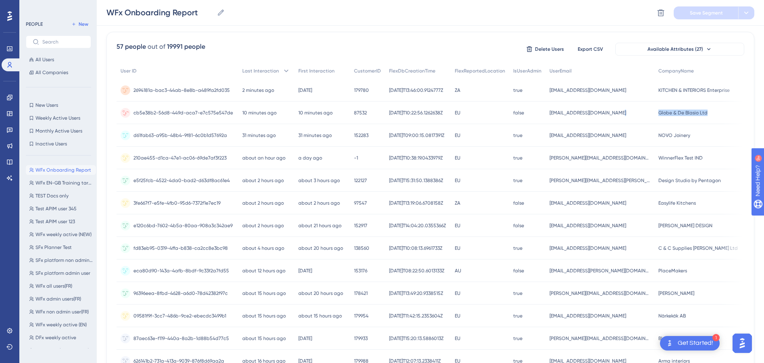
drag, startPoint x: 643, startPoint y: 112, endPoint x: 696, endPoint y: 113, distance: 53.3
click at [0, 0] on div "cb5e38b2-56d8-449d-aca7-e7c575e547de cb5e38b2-56d8-449d-aca7-e7c575e547de 10 mi…" at bounding box center [0, 0] width 0 height 0
copy div "[EMAIL_ADDRESS][DOMAIN_NAME] Globe & De Blasio Ltd"
drag, startPoint x: 547, startPoint y: 113, endPoint x: 613, endPoint y: 116, distance: 65.8
click at [613, 116] on div "[EMAIL_ADDRESS][DOMAIN_NAME] [EMAIL_ADDRESS][DOMAIN_NAME]" at bounding box center [600, 113] width 109 height 23
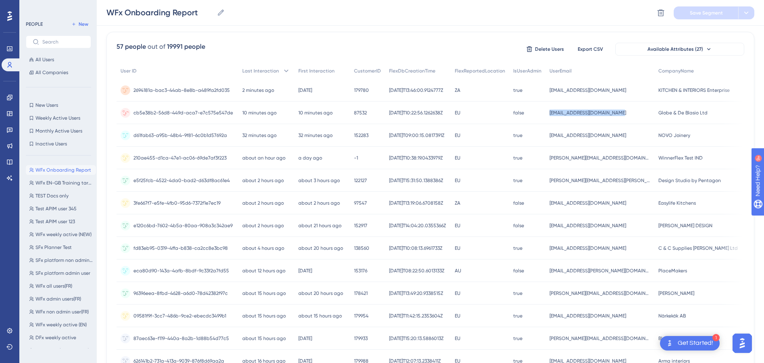
copy span "[EMAIL_ADDRESS][DOMAIN_NAME]"
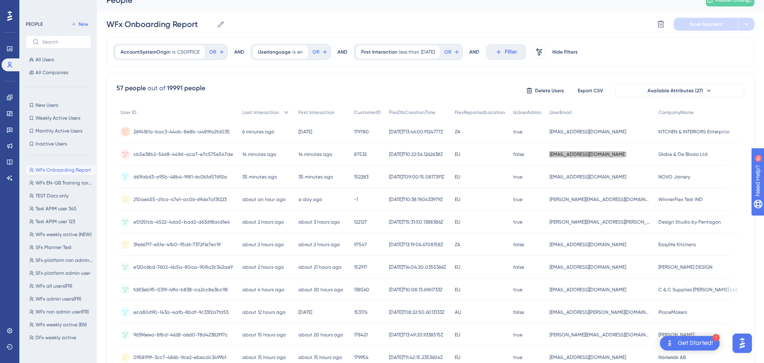
scroll to position [0, 6]
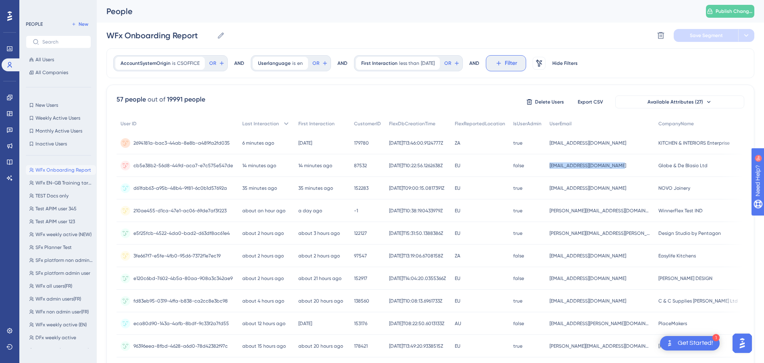
click at [507, 65] on span "Filter" at bounding box center [511, 63] width 13 height 10
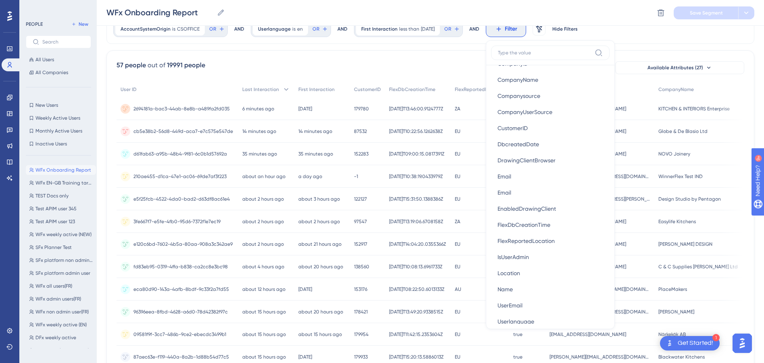
scroll to position [598, 0]
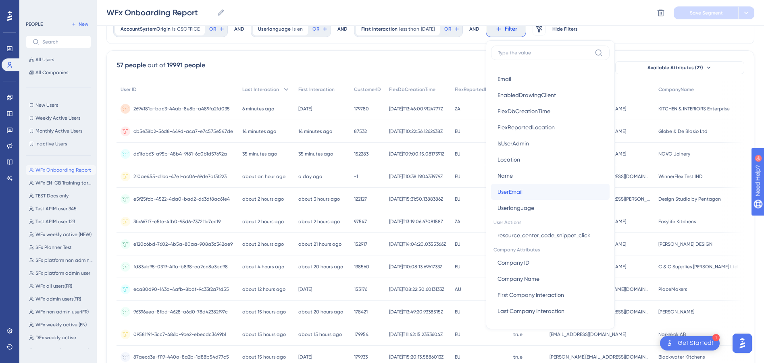
click at [519, 189] on span "UserEmail" at bounding box center [510, 192] width 25 height 10
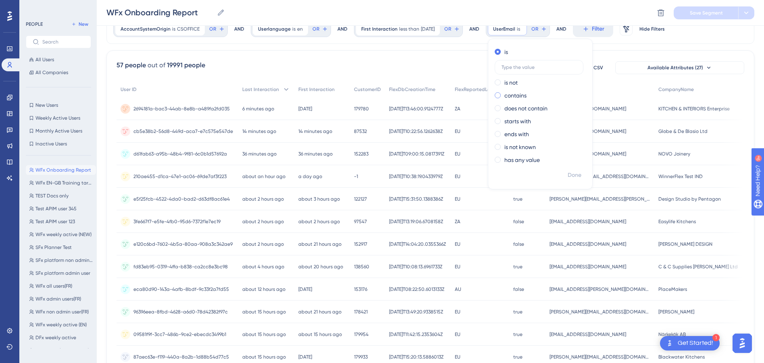
click at [500, 98] on span at bounding box center [498, 95] width 6 height 6
click at [503, 94] on input "radio" at bounding box center [503, 94] width 0 height 0
click at [520, 92] on input "text" at bounding box center [539, 93] width 75 height 6
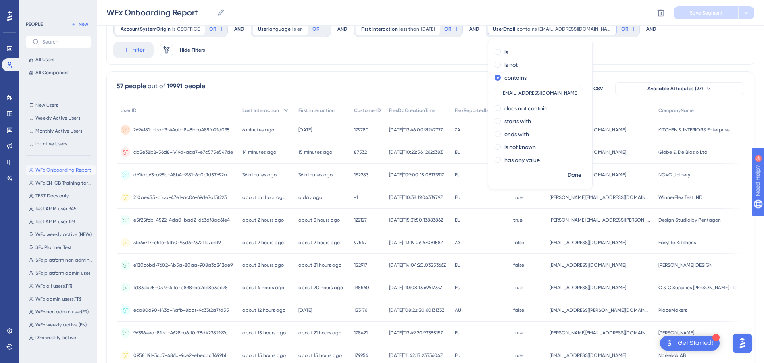
drag, startPoint x: 520, startPoint y: 95, endPoint x: 490, endPoint y: 95, distance: 30.3
click at [490, 95] on div "is is not contains [EMAIL_ADDRESS][DOMAIN_NAME] does not contain starts with en…" at bounding box center [541, 107] width 104 height 123
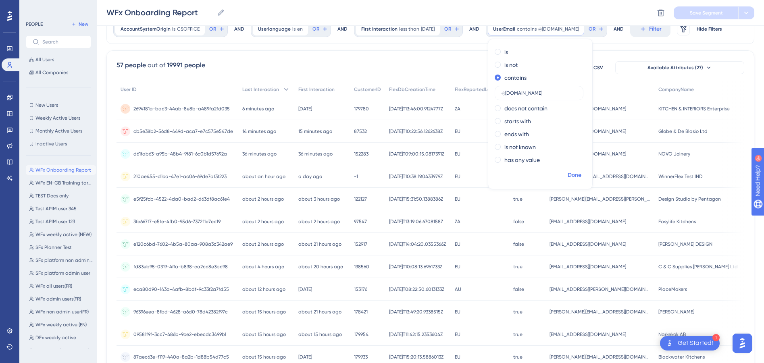
type input "@[DOMAIN_NAME]"
click at [572, 175] on span "Done" at bounding box center [575, 176] width 14 height 10
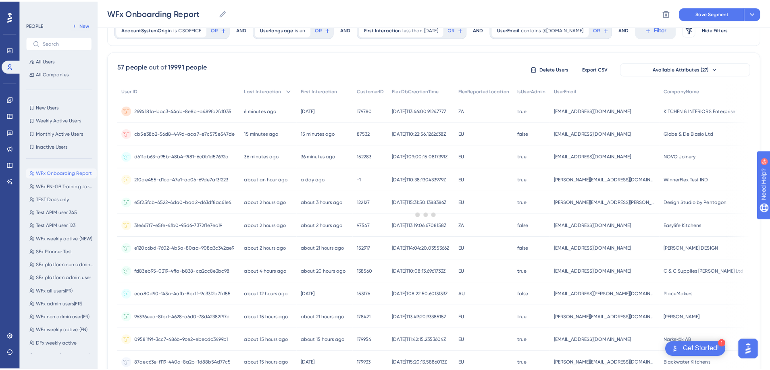
scroll to position [0, 0]
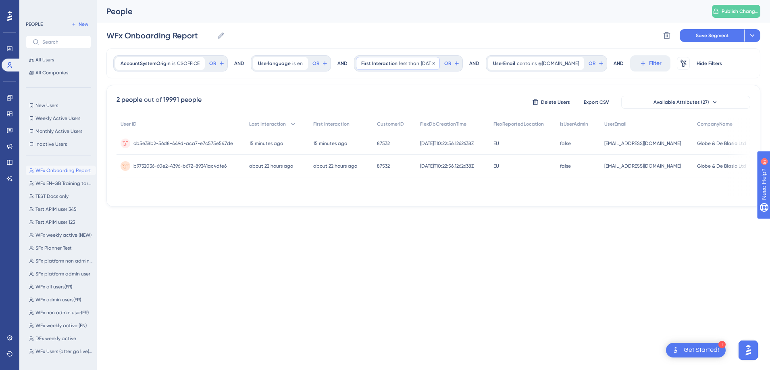
click at [440, 63] on div "First Interaction less than [DATE] [DATE] Remove" at bounding box center [398, 63] width 84 height 13
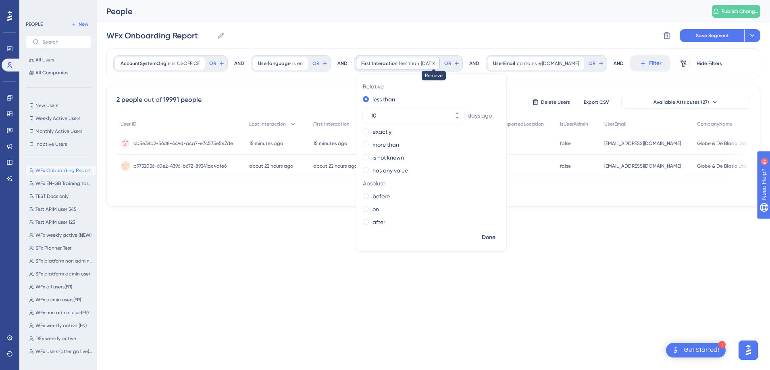
click at [436, 62] on icon at bounding box center [434, 63] width 5 height 5
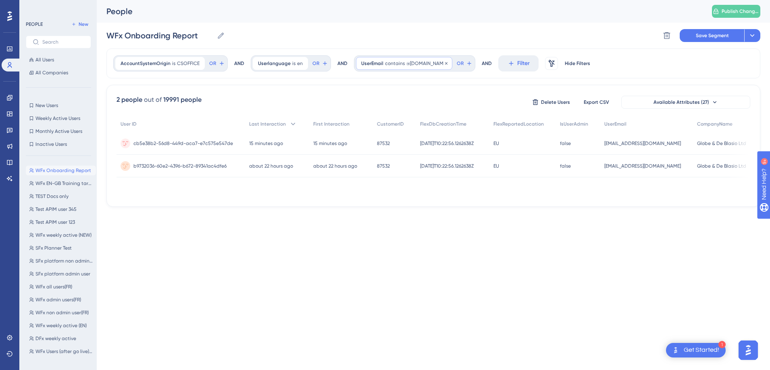
click at [444, 63] on span "@[DOMAIN_NAME]" at bounding box center [427, 63] width 41 height 6
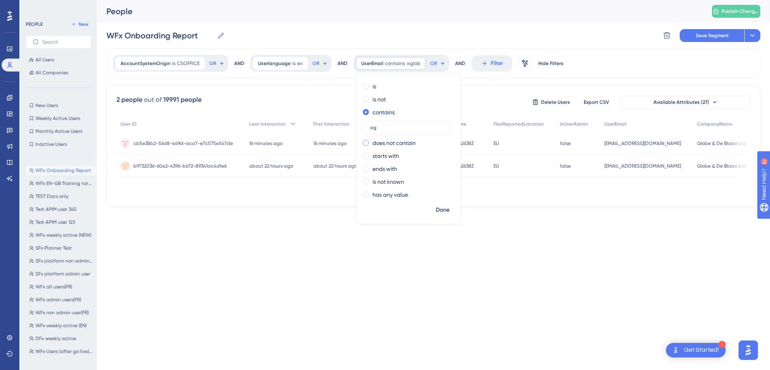
type input "@"
type input "@[DOMAIN_NAME]"
click at [440, 209] on span "Done" at bounding box center [443, 210] width 14 height 10
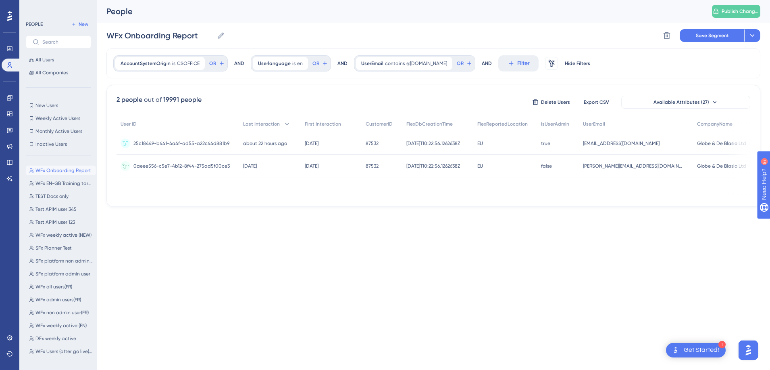
click at [652, 164] on span "[PERSON_NAME][EMAIL_ADDRESS][DOMAIN_NAME]" at bounding box center [633, 166] width 101 height 6
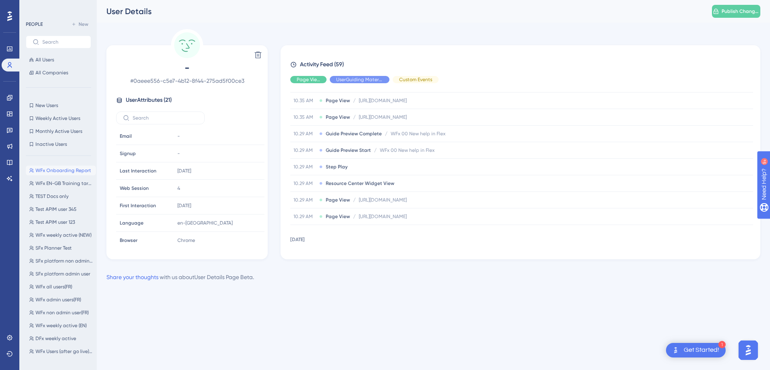
scroll to position [740, 0]
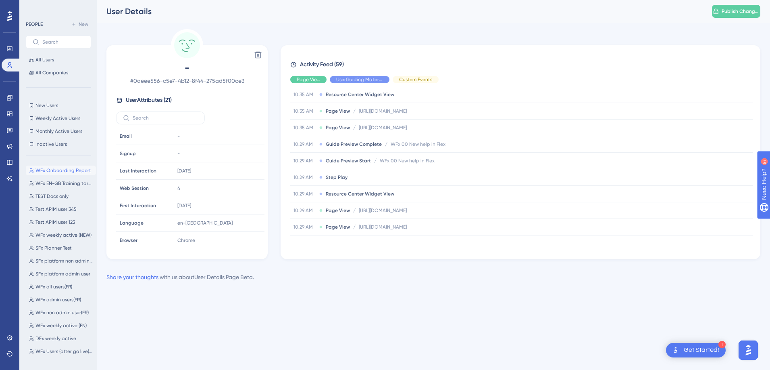
click at [70, 170] on span "WFx Onboarding Report" at bounding box center [63, 170] width 56 height 6
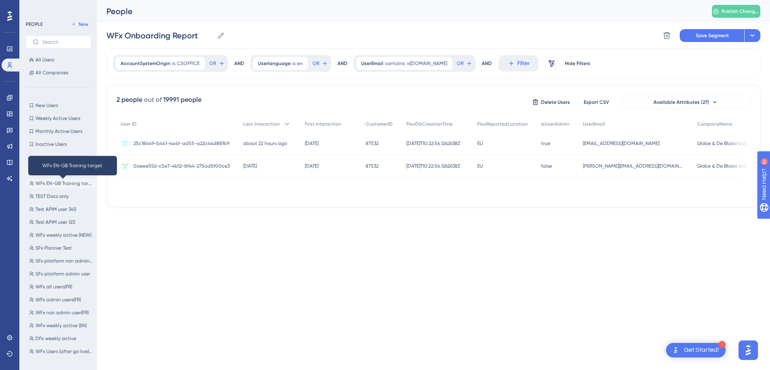
click at [63, 182] on span "WFx EN-GB Training target" at bounding box center [63, 183] width 57 height 6
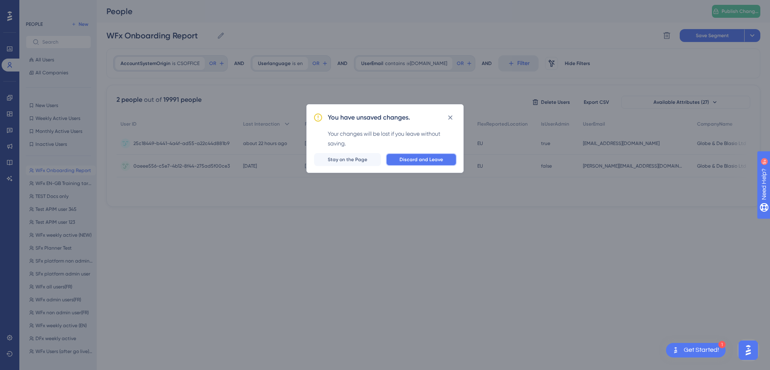
click at [439, 159] on span "Discard and Leave" at bounding box center [422, 159] width 44 height 6
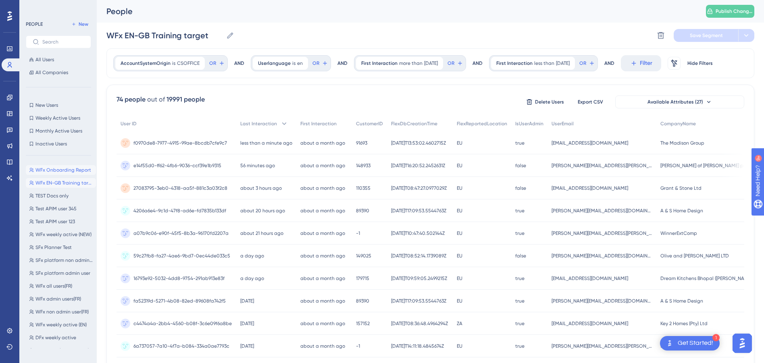
click at [80, 170] on span "WFx Onboarding Report" at bounding box center [63, 170] width 56 height 6
type input "WFx Onboarding Report"
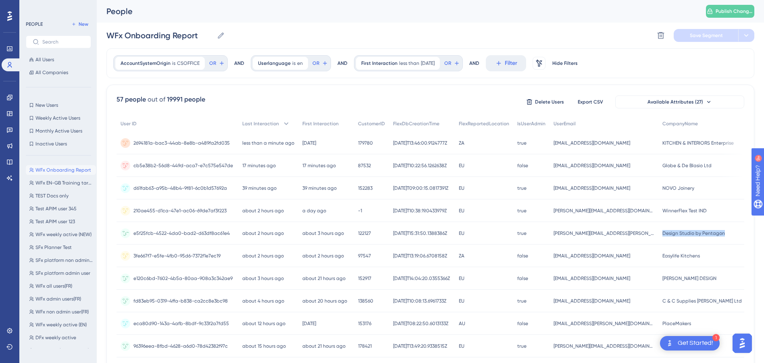
drag, startPoint x: 658, startPoint y: 233, endPoint x: 727, endPoint y: 233, distance: 69.4
click at [727, 233] on div "Design Studio by Pentagon Design Studio by Pentagon" at bounding box center [708, 233] width 99 height 23
copy span "Design Studio by Pentagon"
drag, startPoint x: 558, startPoint y: 234, endPoint x: 616, endPoint y: 238, distance: 57.4
click at [616, 238] on div "[PERSON_NAME][EMAIL_ADDRESS][PERSON_NAME][DOMAIN_NAME] [PERSON_NAME][DOMAIN_NAM…" at bounding box center [604, 233] width 109 height 23
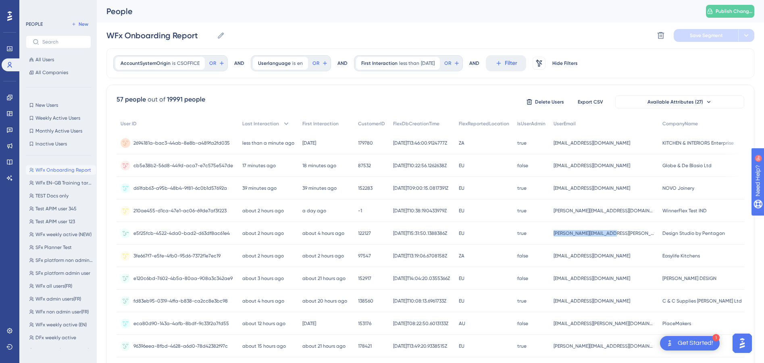
copy span "[PERSON_NAME][EMAIL_ADDRESS][PERSON_NAME][DOMAIN_NAME]"
click at [425, 233] on span "[DATE]T15:31:50.1388386Z" at bounding box center [416, 233] width 54 height 6
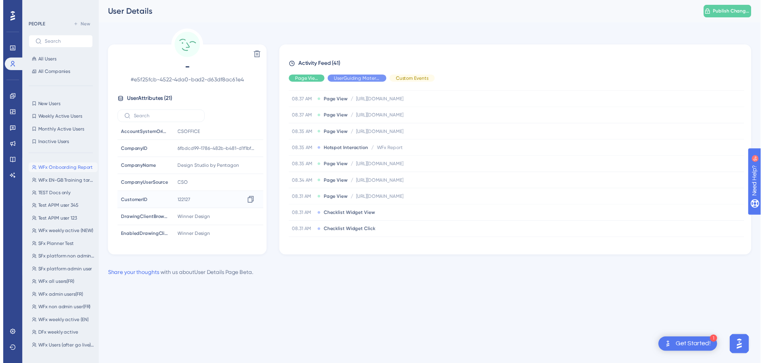
scroll to position [161, 0]
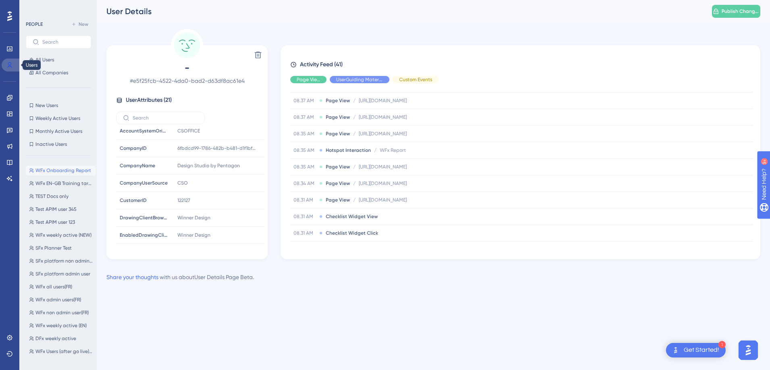
drag, startPoint x: 10, startPoint y: 65, endPoint x: 75, endPoint y: 172, distance: 125.1
click at [10, 65] on icon at bounding box center [10, 65] width 4 height 6
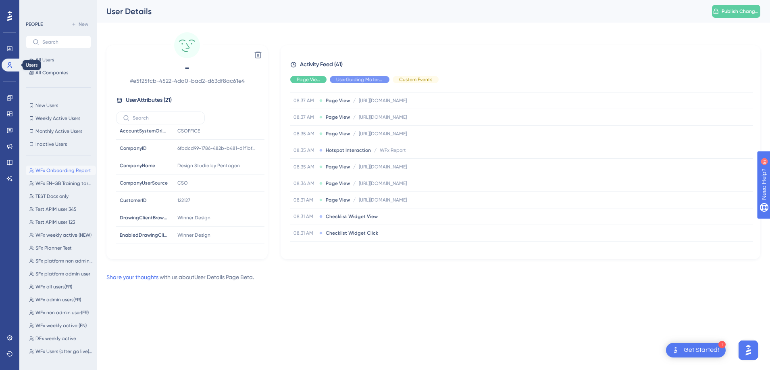
click at [75, 172] on span "WFx Onboarding Report" at bounding box center [63, 170] width 56 height 6
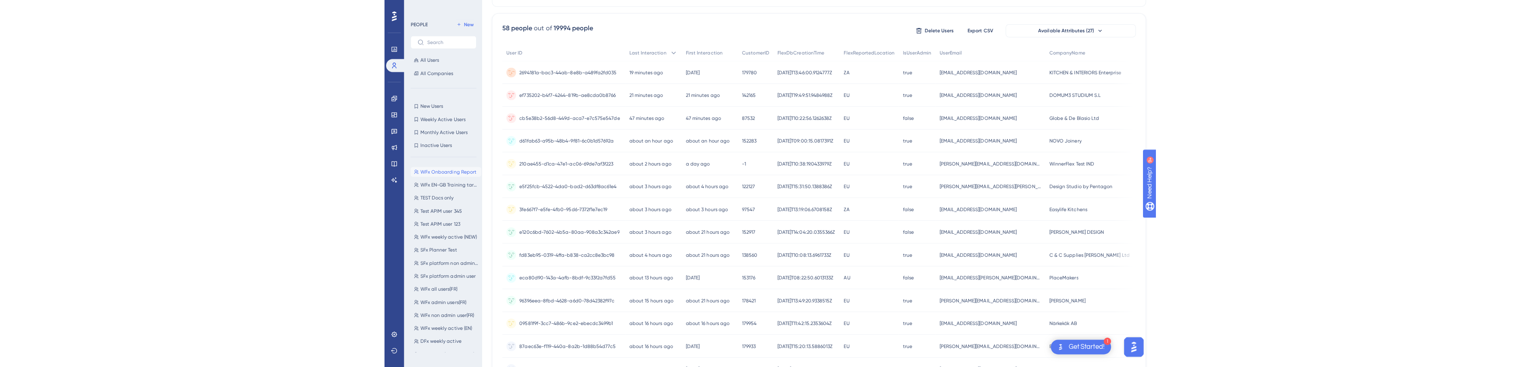
scroll to position [6, 0]
